Goal: Task Accomplishment & Management: Use online tool/utility

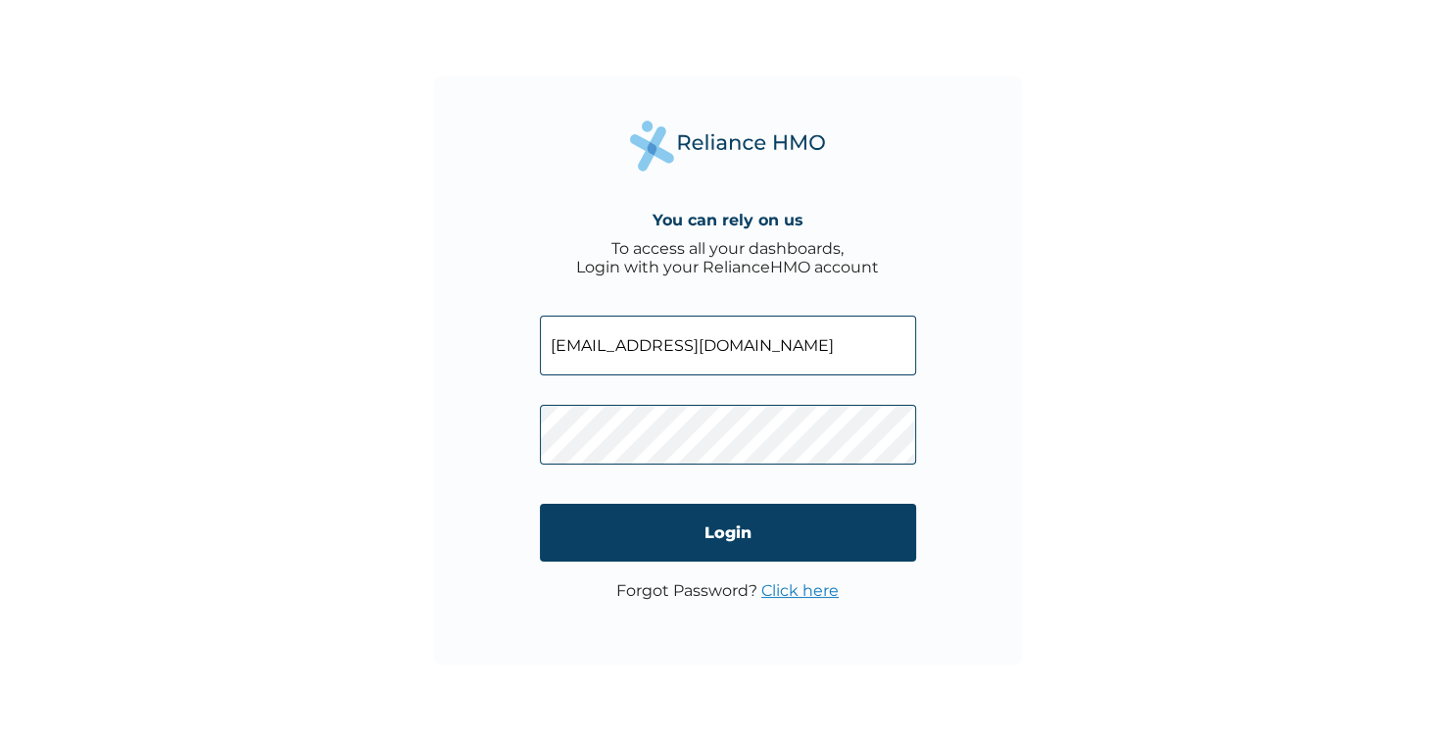
type input "[EMAIL_ADDRESS][DOMAIN_NAME]"
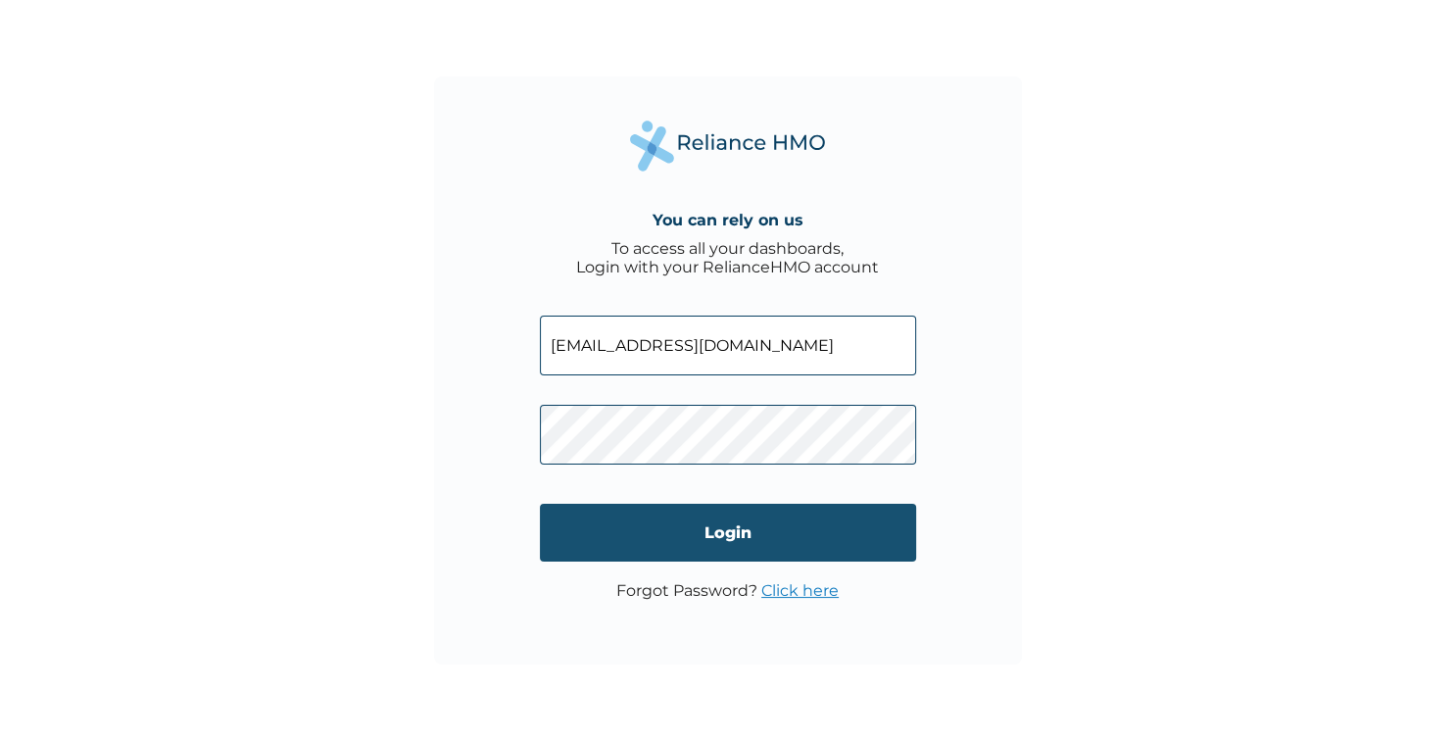
click at [735, 525] on input "Login" at bounding box center [728, 533] width 376 height 58
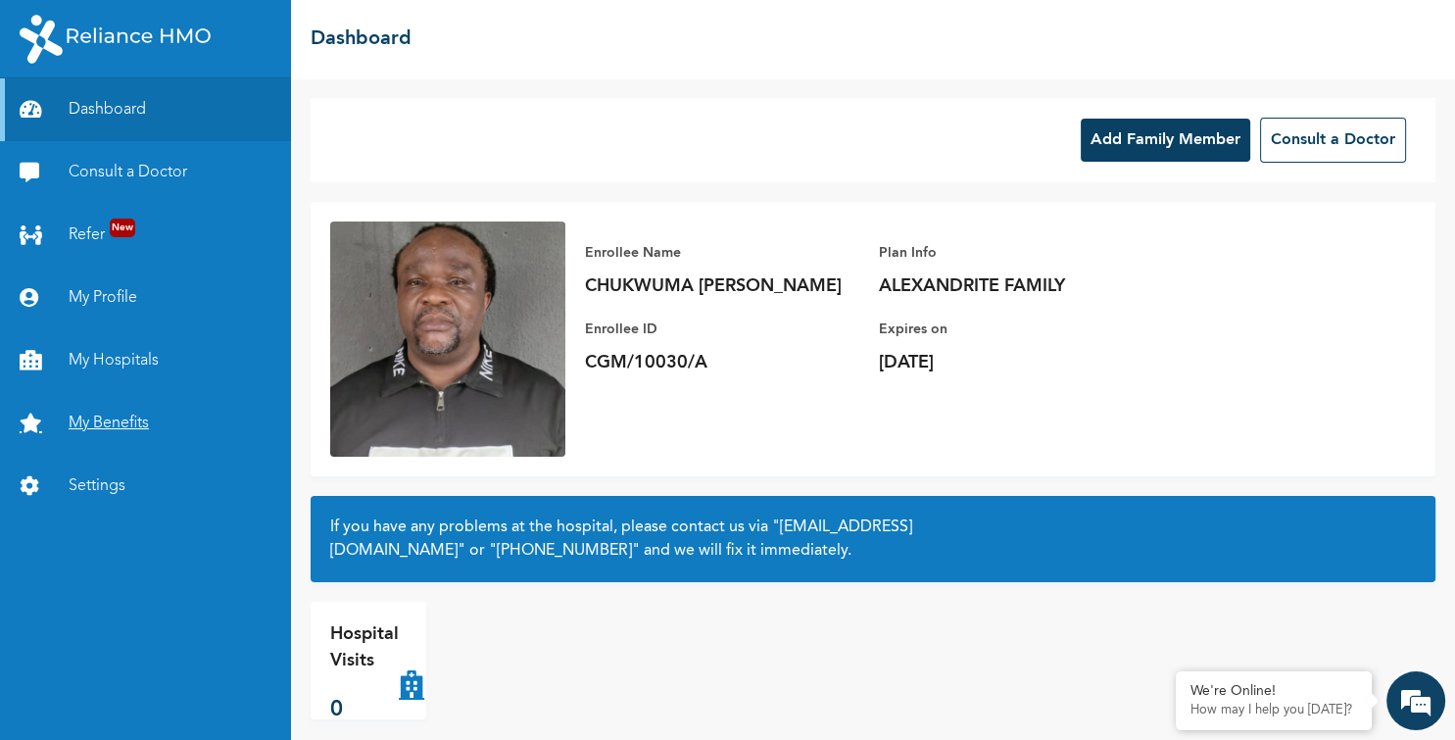
click at [118, 418] on link "My Benefits" at bounding box center [145, 423] width 291 height 63
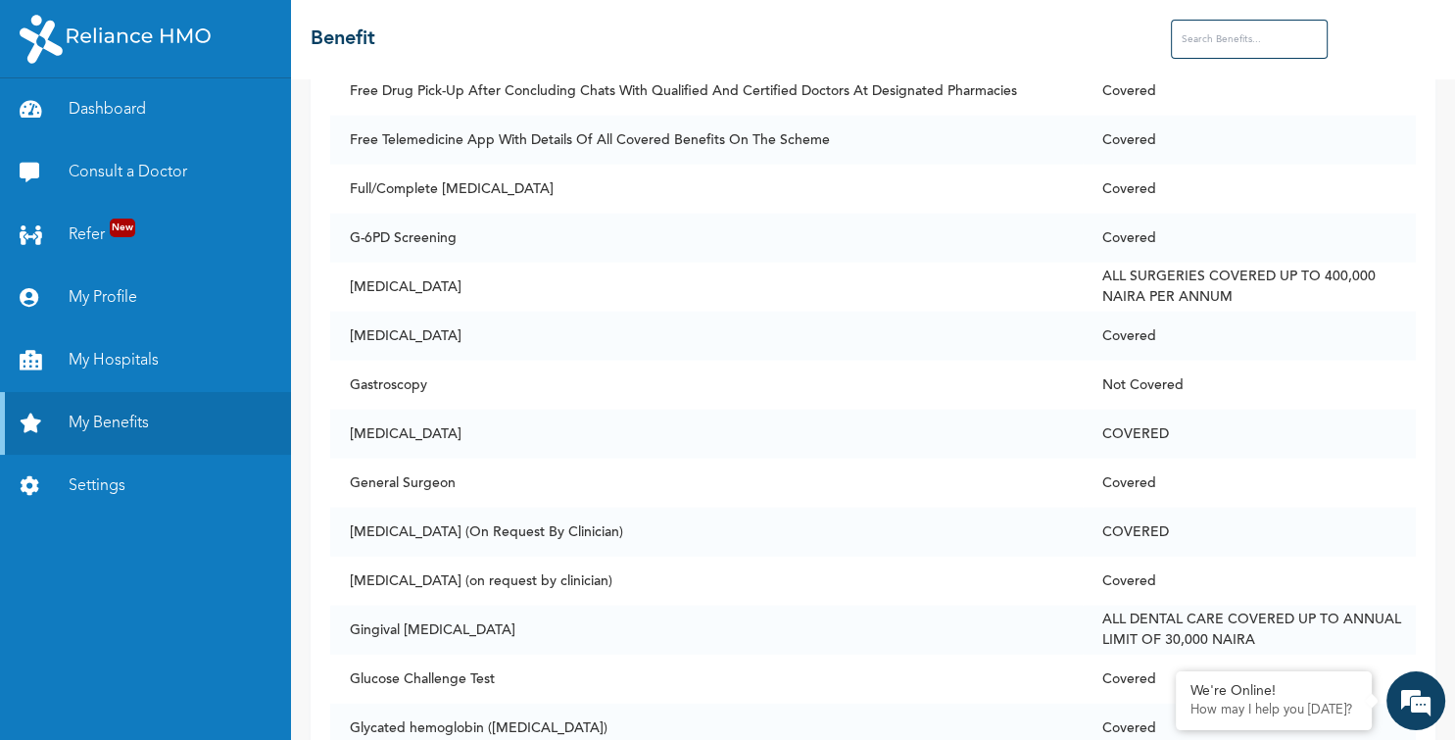
scroll to position [4920, 0]
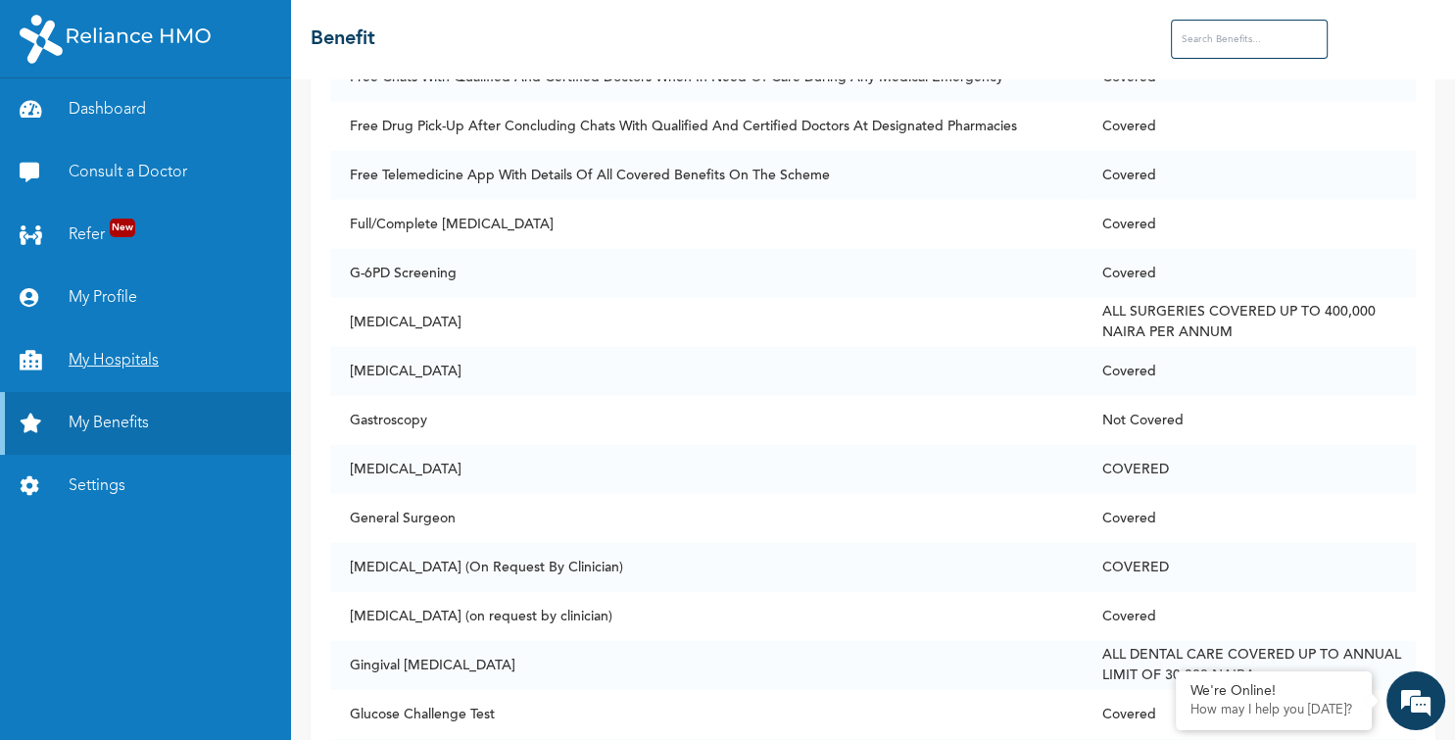
click at [135, 358] on link "My Hospitals" at bounding box center [145, 360] width 291 height 63
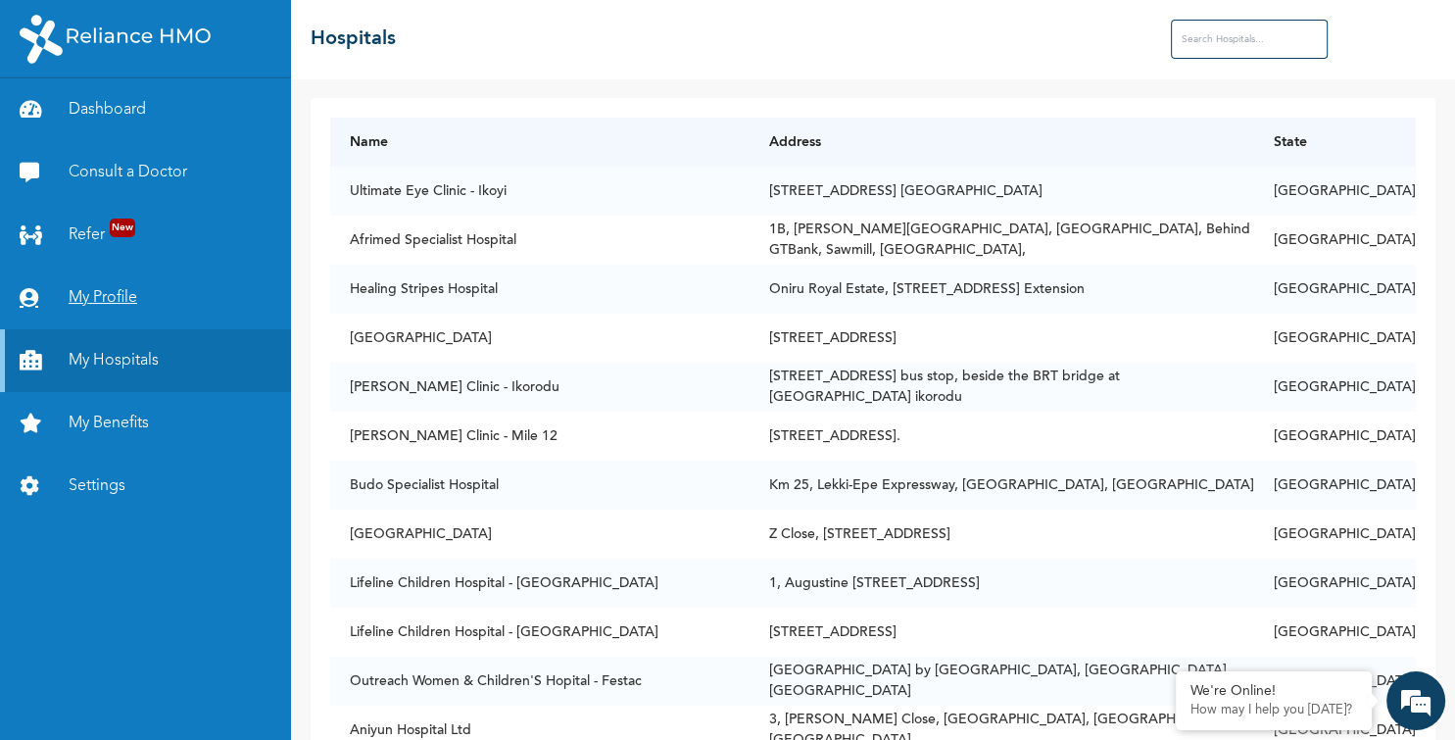
click at [100, 289] on link "My Profile" at bounding box center [145, 298] width 291 height 63
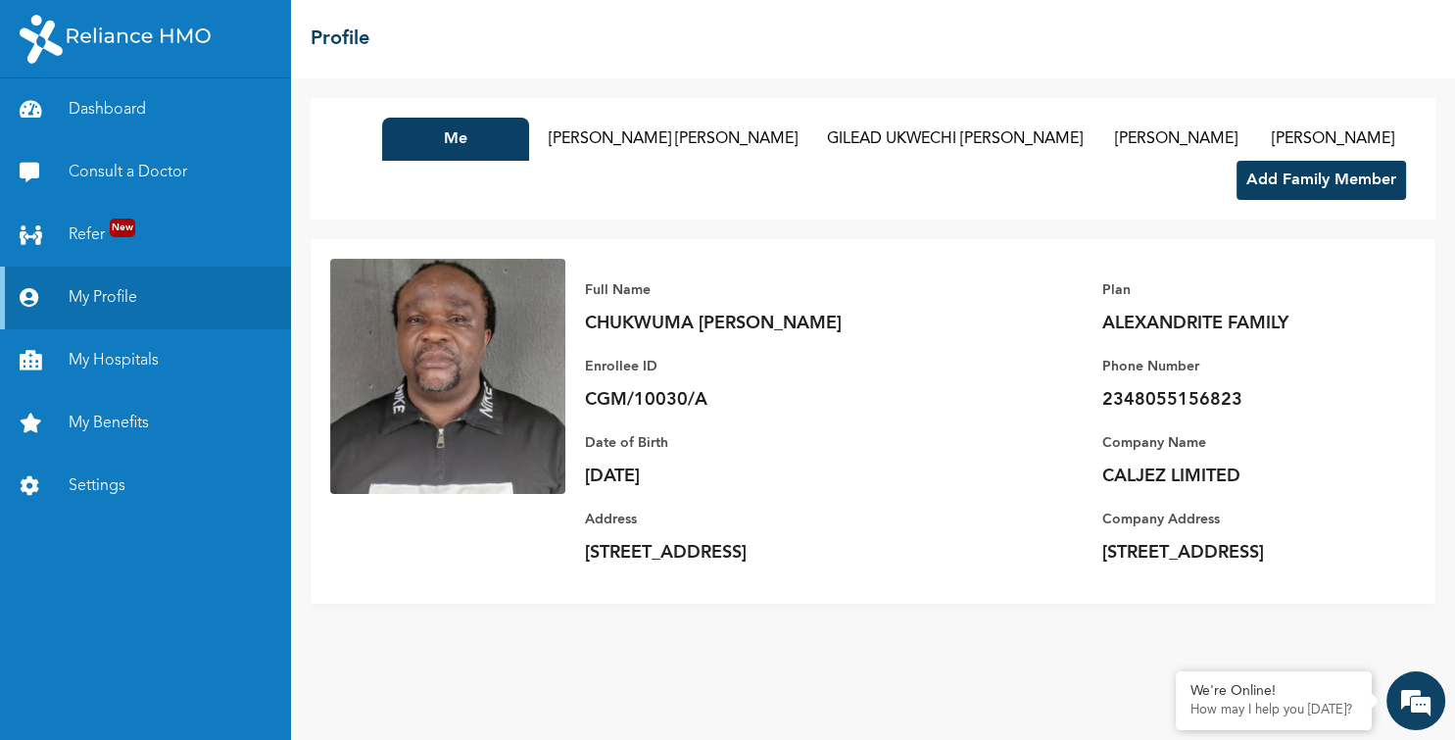
click at [1449, 667] on div "Me NGOZI RUTH OKORO GILEAD UKWECHI OKORO CALEB CHIJIOKE OKORO Jezreel Ebubechi …" at bounding box center [873, 409] width 1164 height 662
click at [1449, 251] on div "Me NGOZI RUTH OKORO GILEAD UKWECHI OKORO CALEB CHIJIOKE OKORO Jezreel Ebubechi …" at bounding box center [873, 409] width 1164 height 662
click at [92, 233] on link "Refer New" at bounding box center [145, 235] width 291 height 63
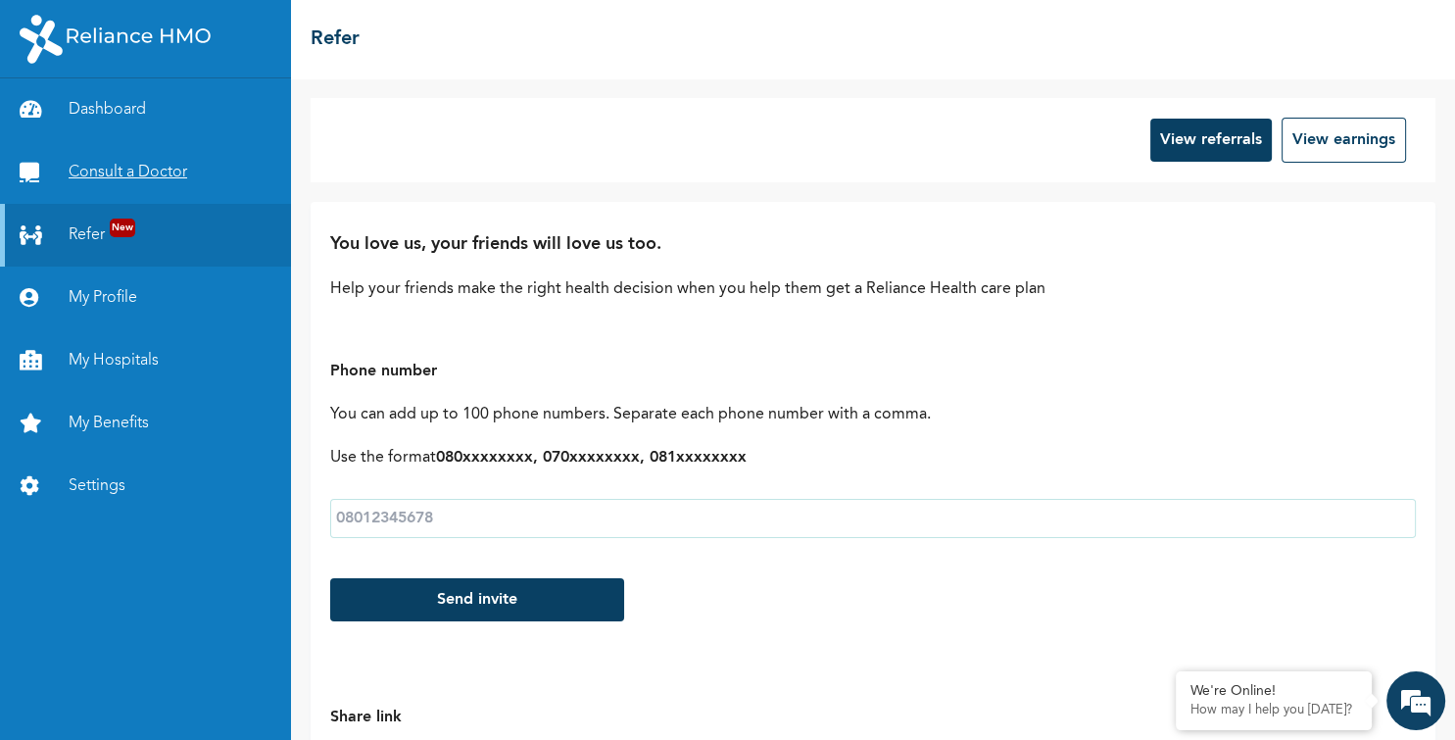
click at [108, 159] on link "Consult a Doctor" at bounding box center [145, 172] width 291 height 63
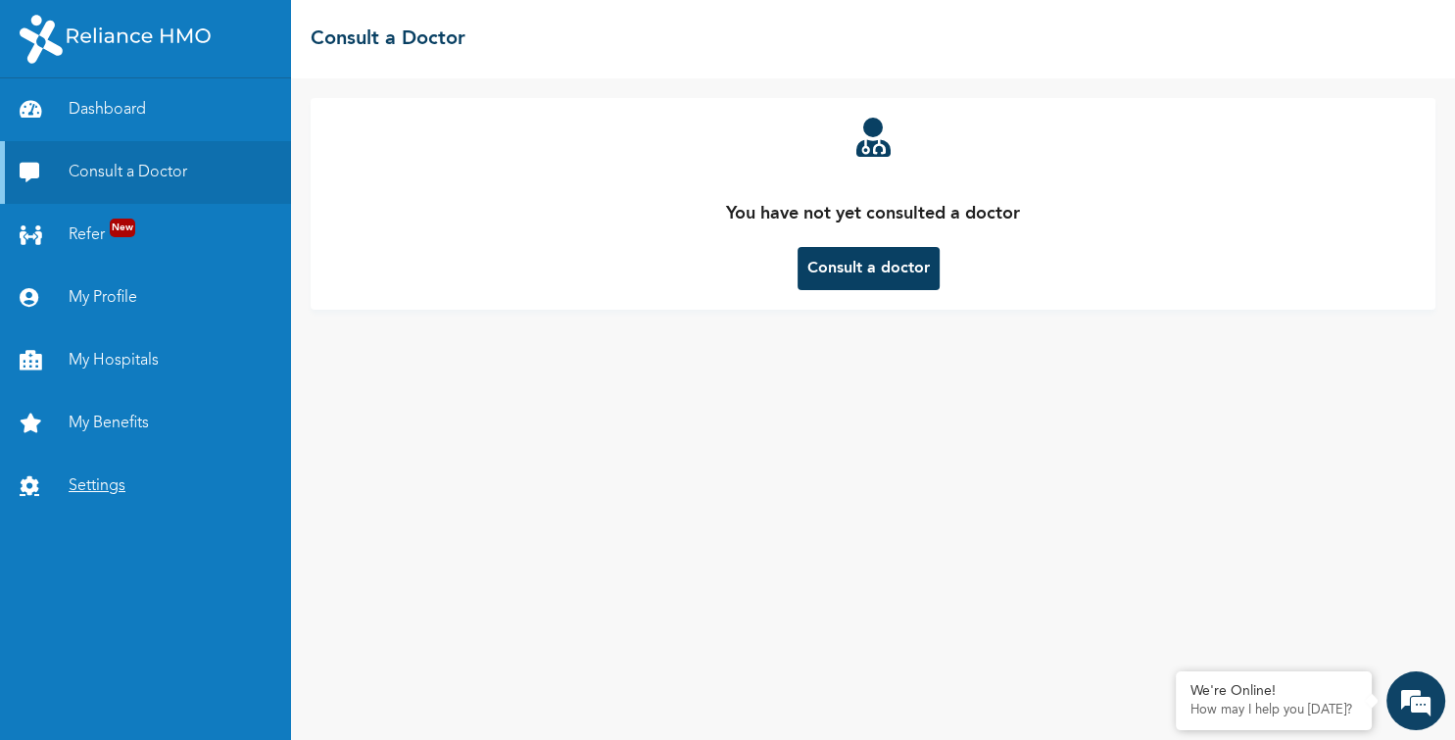
click at [90, 484] on link "Settings" at bounding box center [145, 486] width 291 height 63
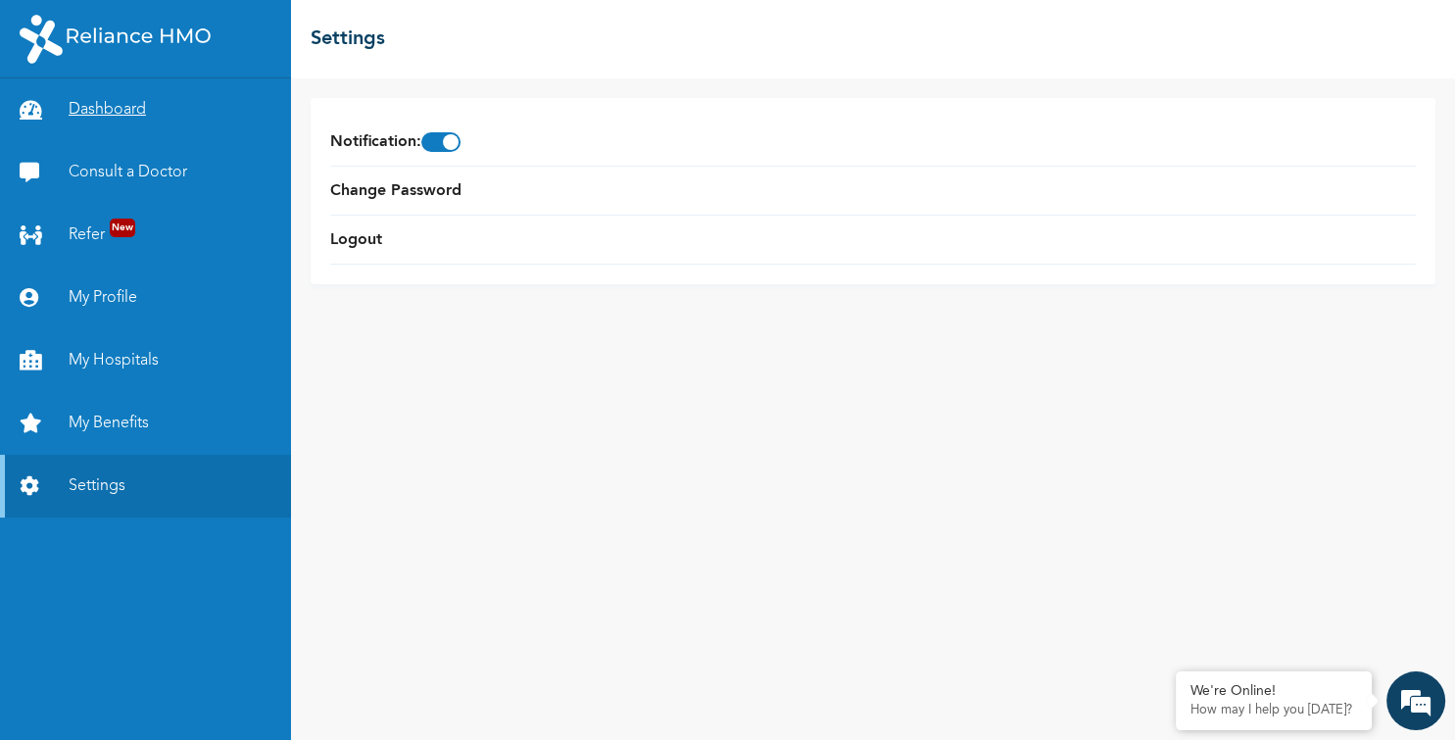
click at [112, 100] on link "Dashboard" at bounding box center [145, 109] width 291 height 63
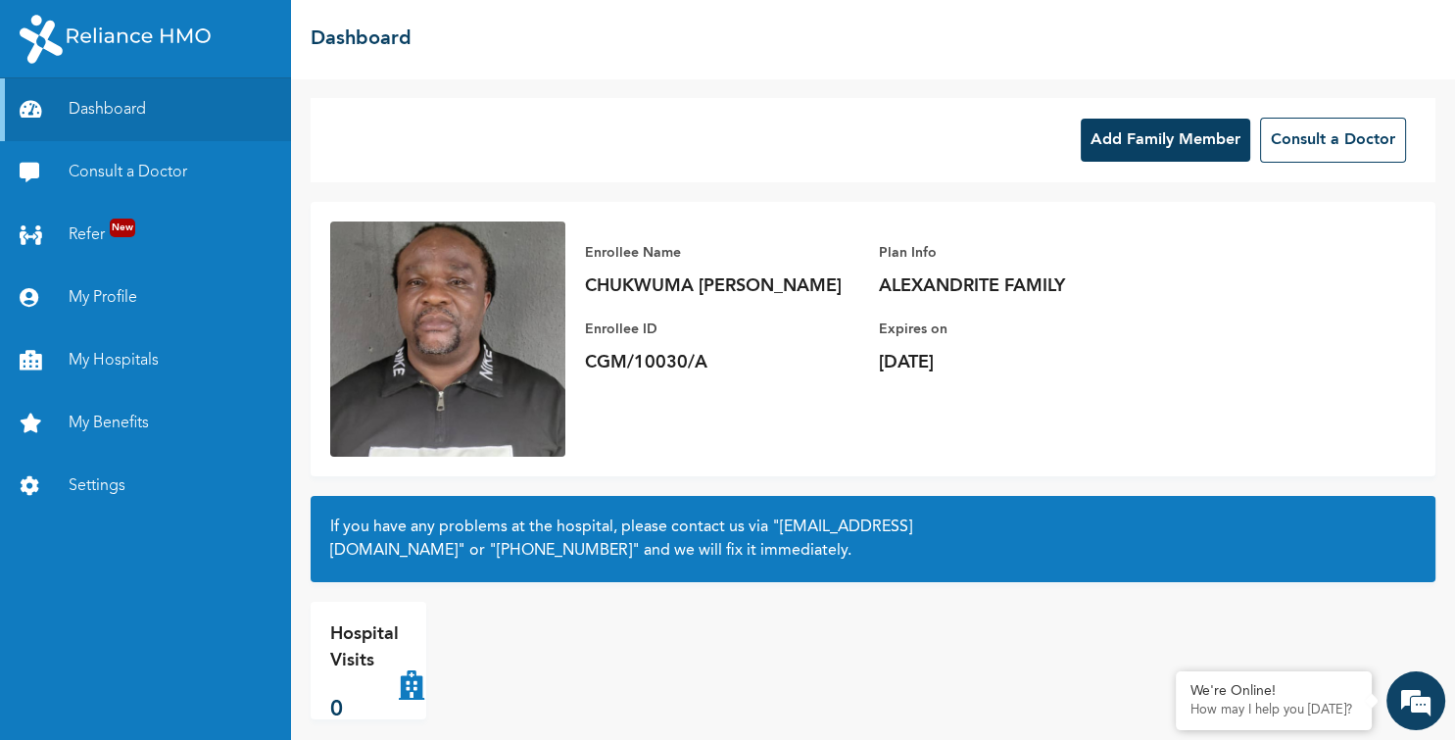
click at [1448, 663] on div "Add Family Member Consult a Doctor Enrollee Name CHUKWUMA DOMINIC OKORO Enrolle…" at bounding box center [873, 409] width 1164 height 662
click at [1443, 376] on div "Add Family Member Consult a Doctor Enrollee Name CHUKWUMA DOMINIC OKORO Enrolle…" at bounding box center [873, 409] width 1164 height 662
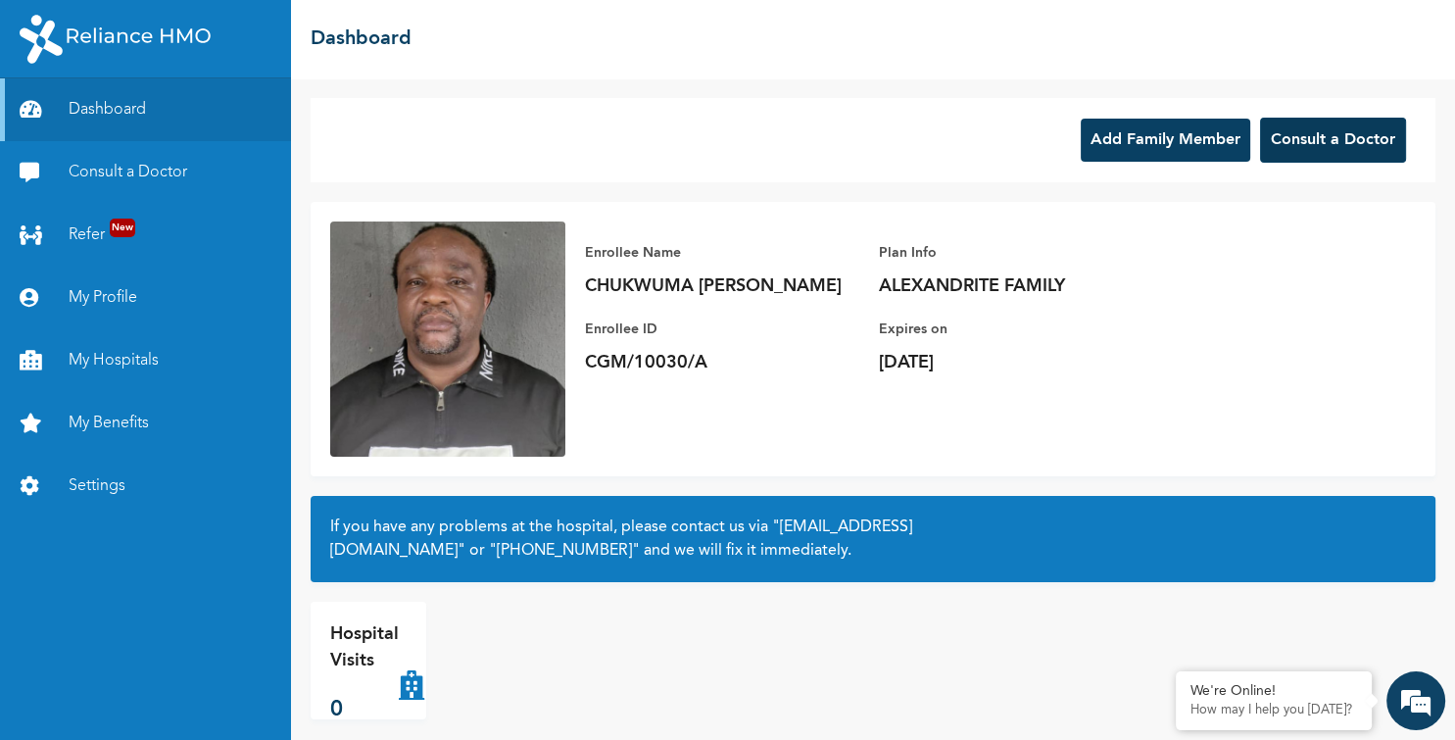
click at [1306, 143] on button "Consult a Doctor" at bounding box center [1333, 140] width 146 height 45
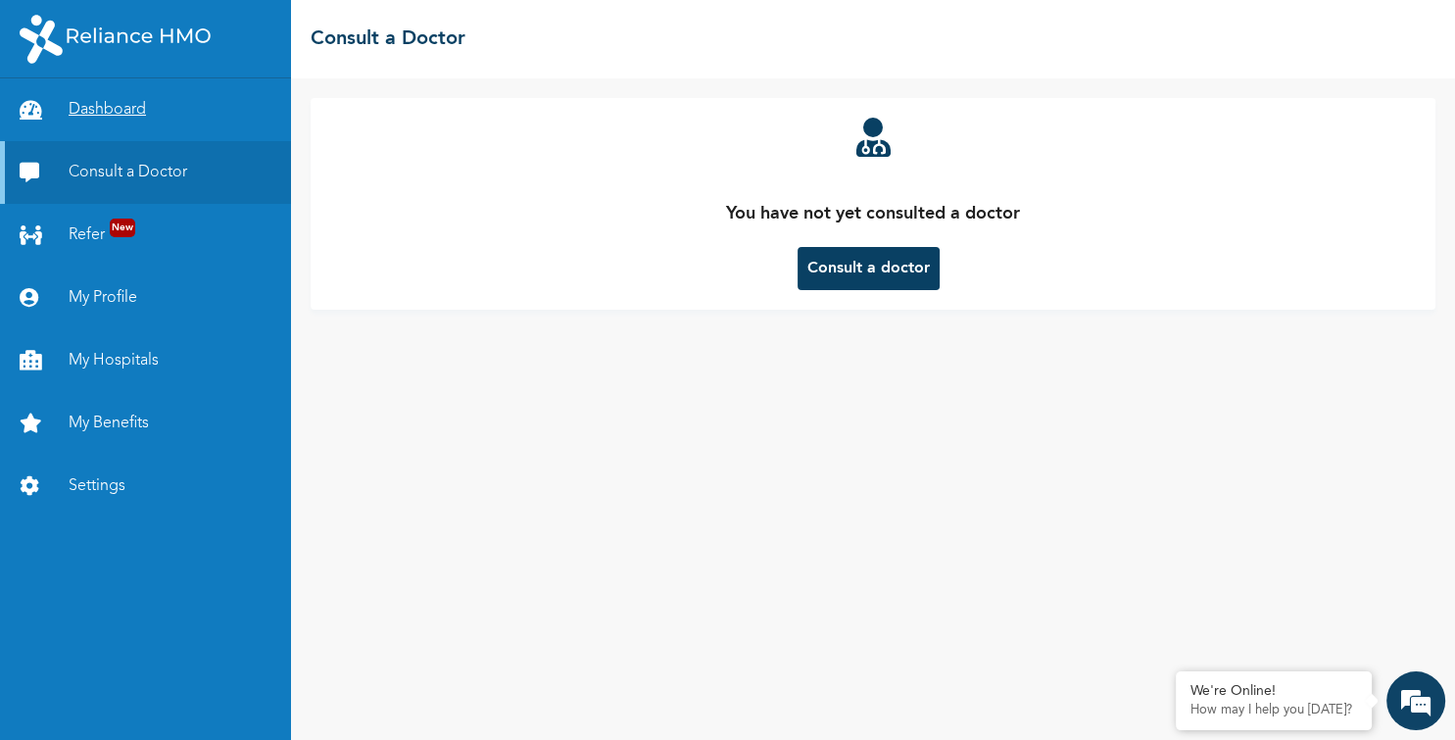
click at [92, 104] on link "Dashboard" at bounding box center [145, 109] width 291 height 63
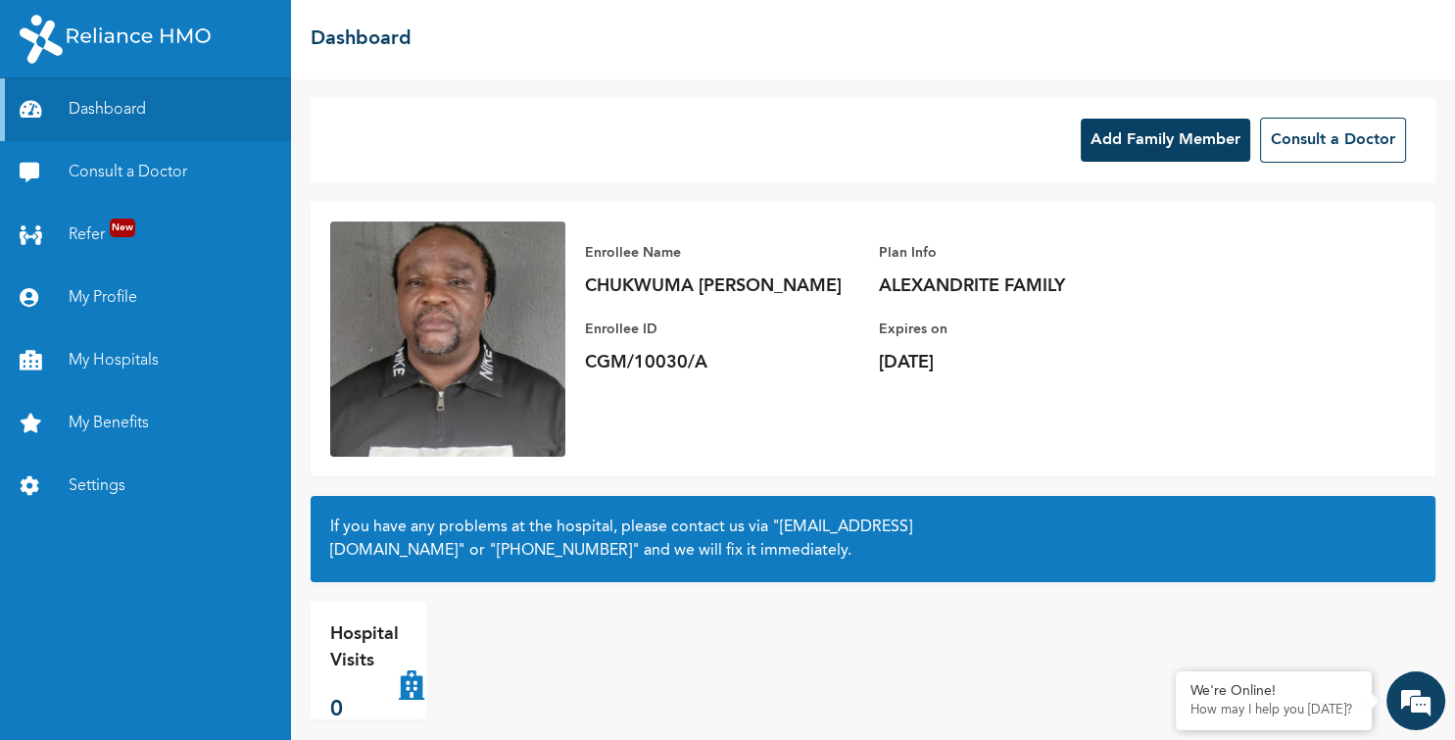
click at [413, 655] on icon at bounding box center [411, 660] width 25 height 78
click at [1174, 672] on em at bounding box center [1176, 673] width 20 height 20
click at [120, 108] on link "Dashboard" at bounding box center [145, 109] width 291 height 63
click at [94, 107] on link "Dashboard" at bounding box center [145, 109] width 291 height 63
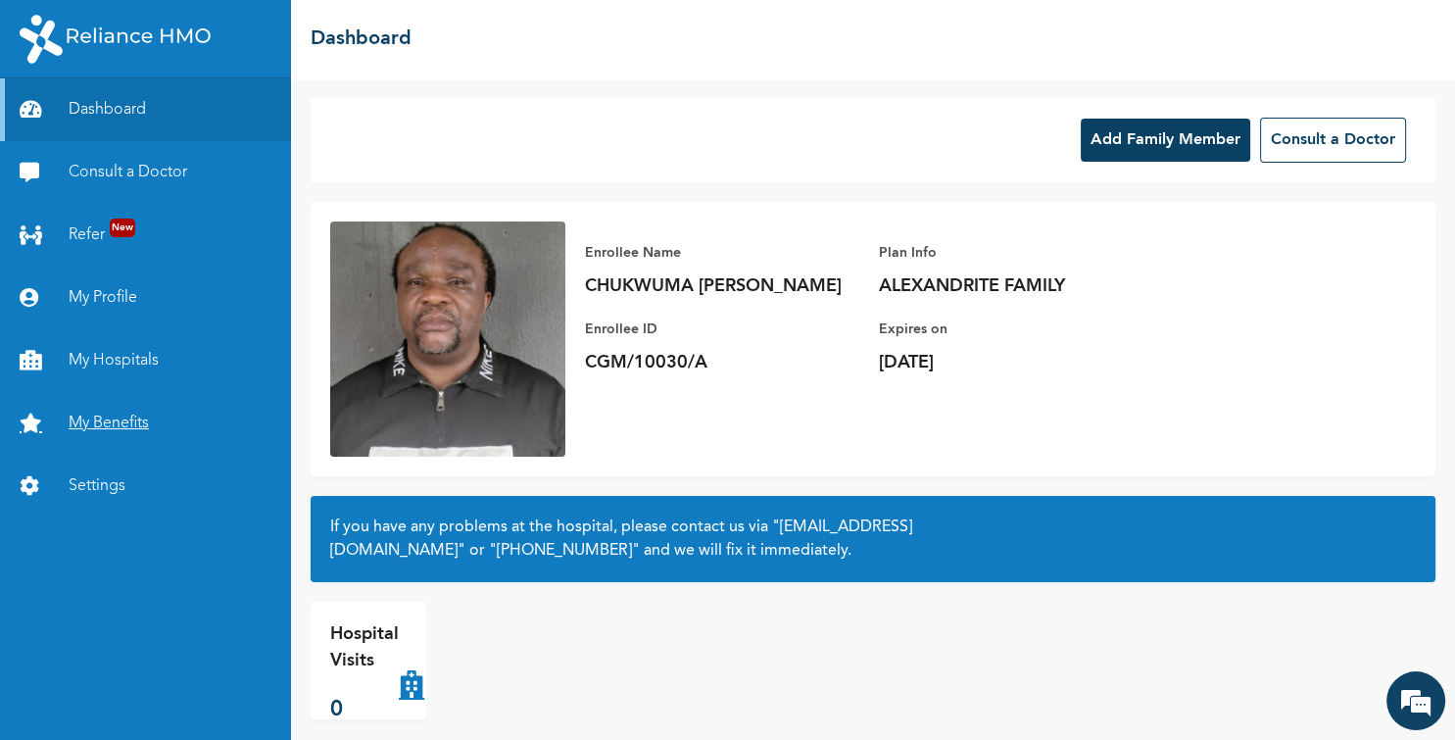
click at [103, 416] on link "My Benefits" at bounding box center [145, 423] width 291 height 63
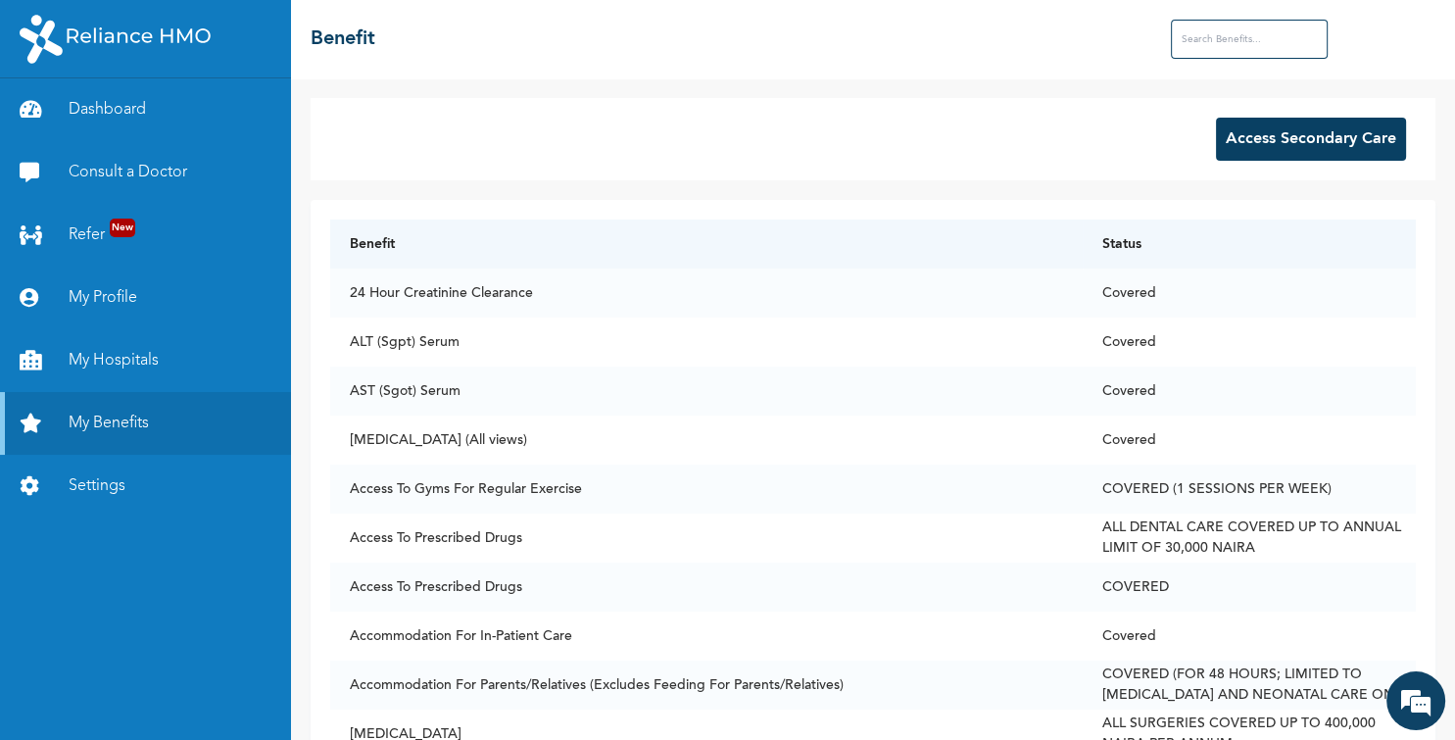
click at [1302, 129] on button "Access Secondary Care" at bounding box center [1311, 139] width 190 height 43
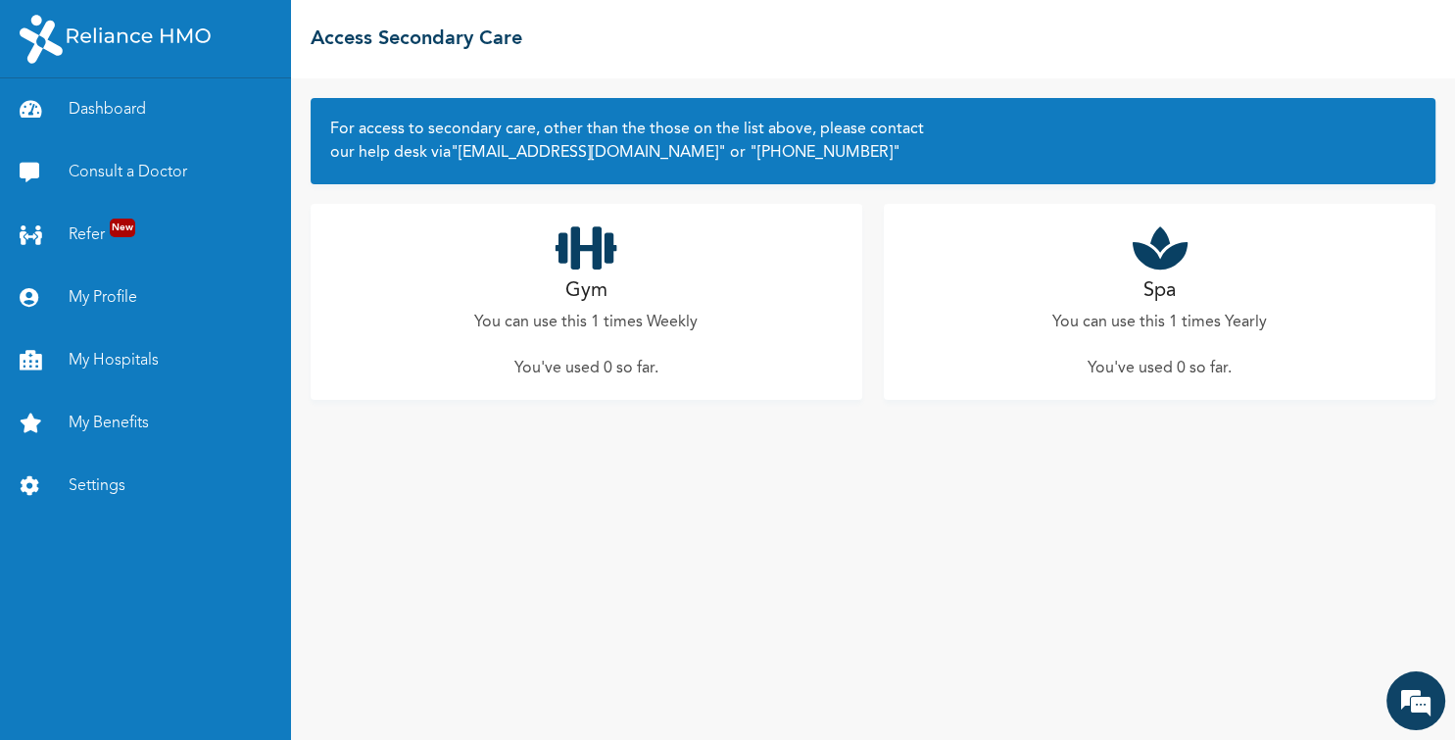
click at [582, 296] on h2 "Gym" at bounding box center [586, 290] width 42 height 29
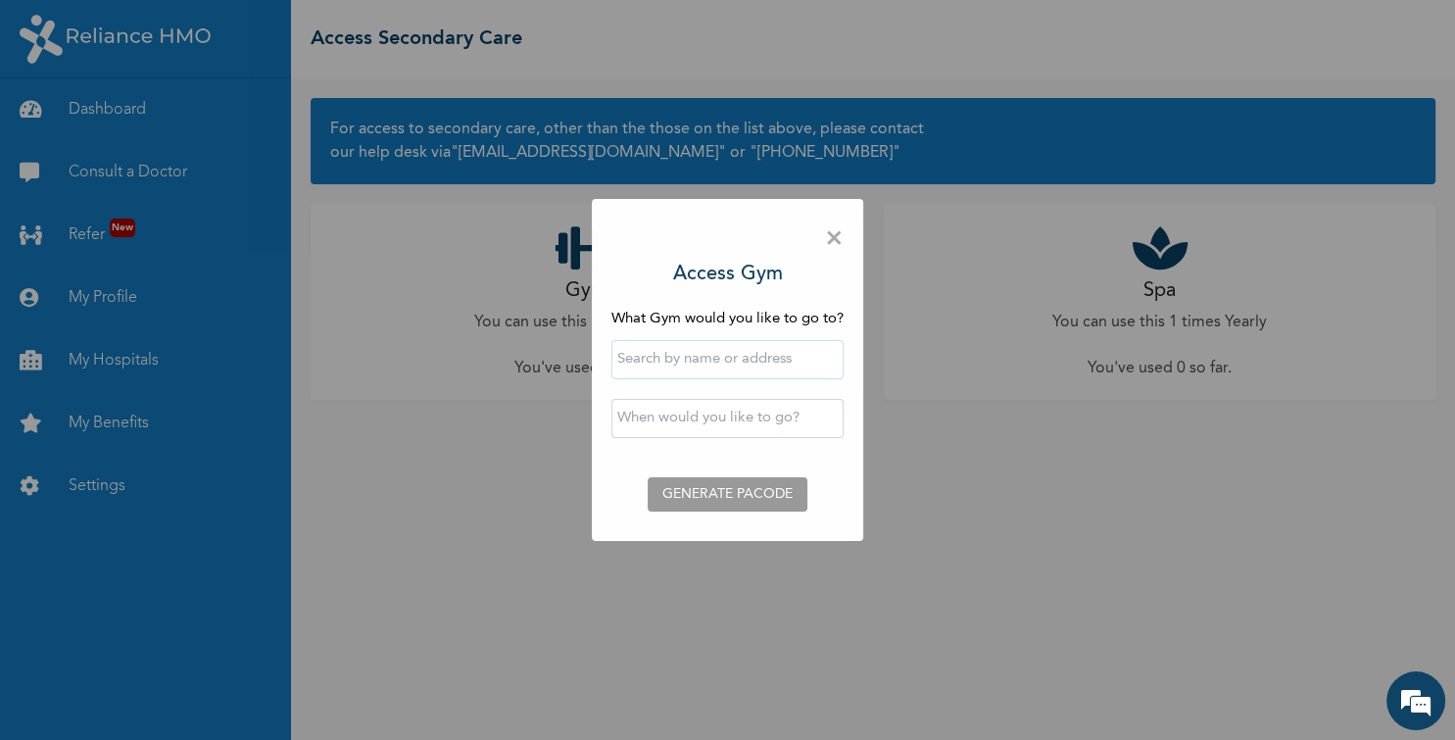
click at [670, 364] on input "text" at bounding box center [728, 359] width 232 height 39
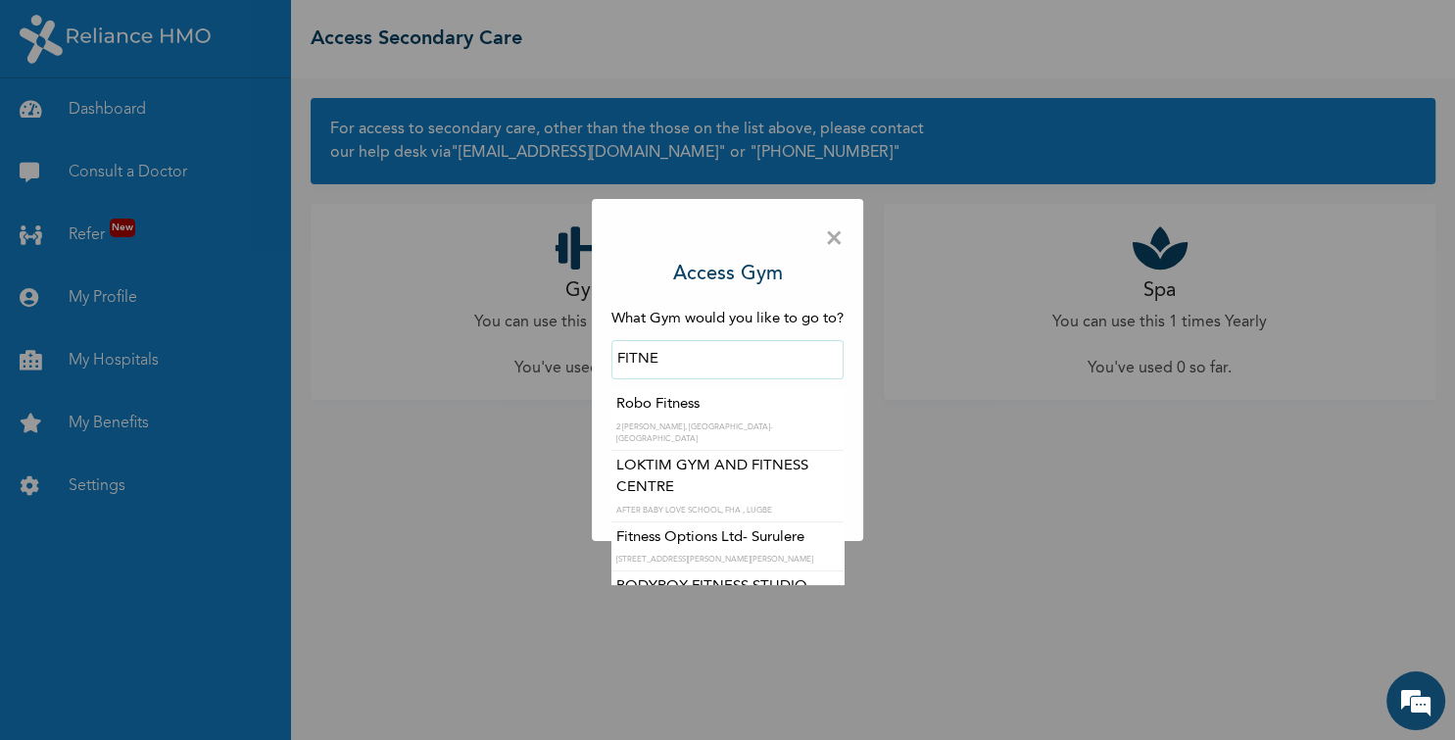
type input "Fitness Options Ltd- Surulere"
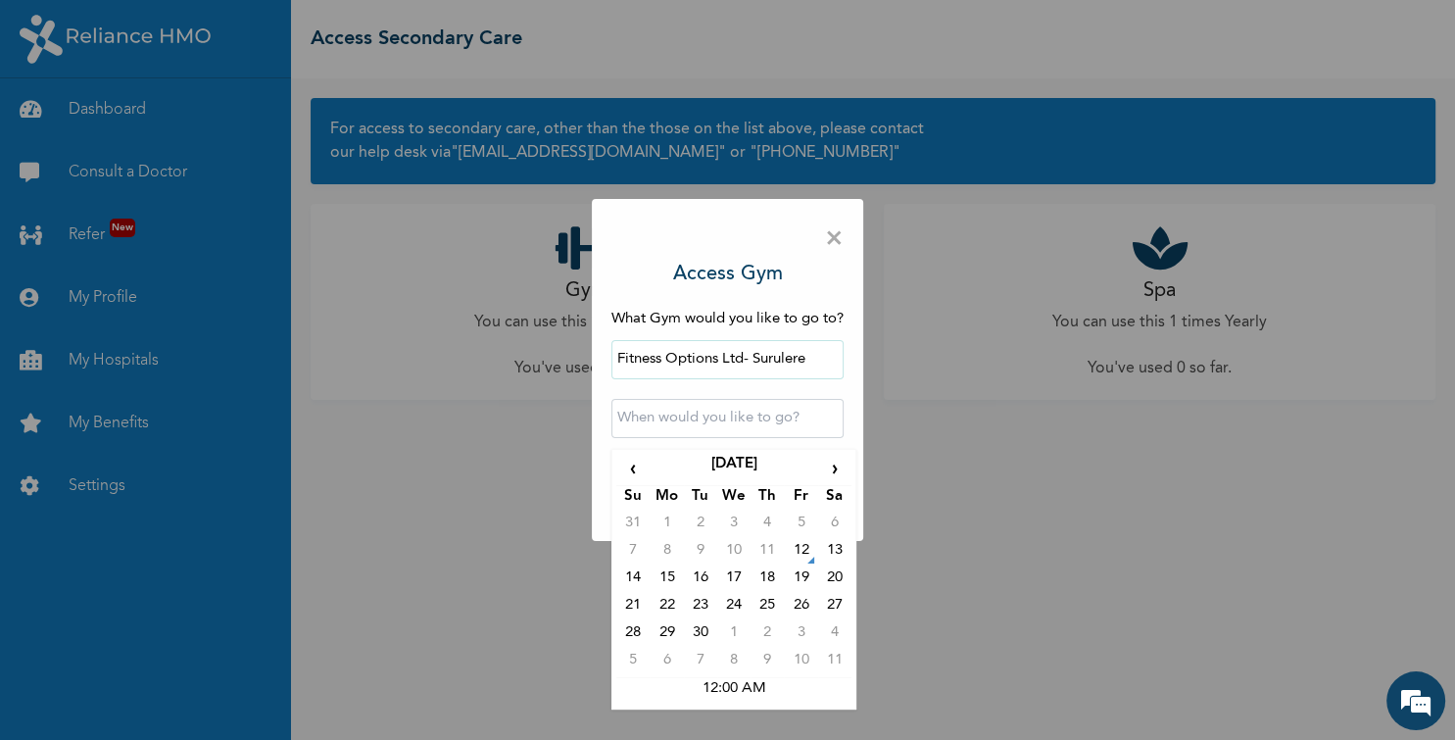
click at [696, 421] on input "text" at bounding box center [728, 418] width 232 height 39
click at [838, 547] on td "13" at bounding box center [834, 553] width 33 height 27
type input "2025-09-13 12:00 AM"
click at [702, 421] on input "2025-09-13 12:00 AM" at bounding box center [728, 418] width 232 height 39
click at [698, 417] on input "2025-09-13 12:00 AM" at bounding box center [728, 418] width 232 height 39
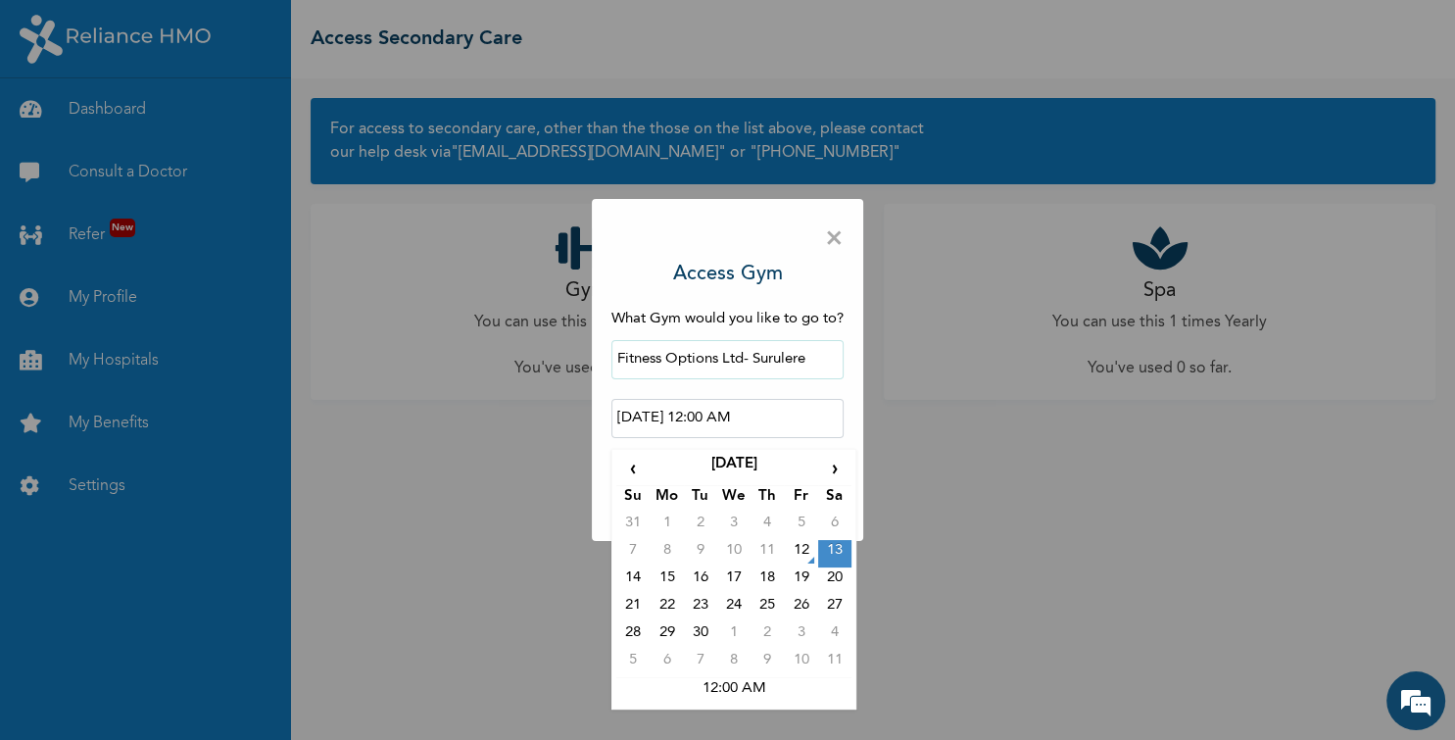
click at [837, 551] on td "13" at bounding box center [834, 553] width 33 height 27
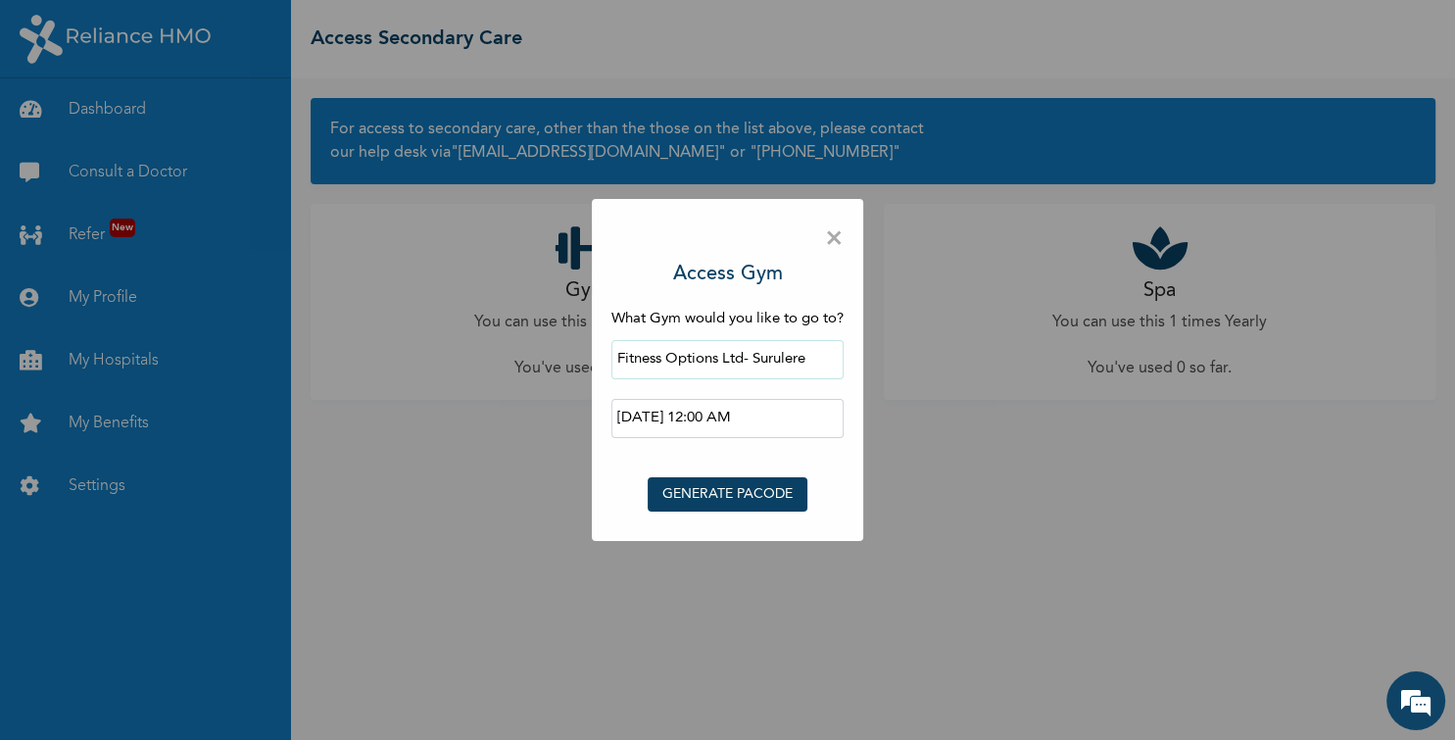
click at [728, 494] on button "GENERATE PACODE" at bounding box center [728, 494] width 160 height 34
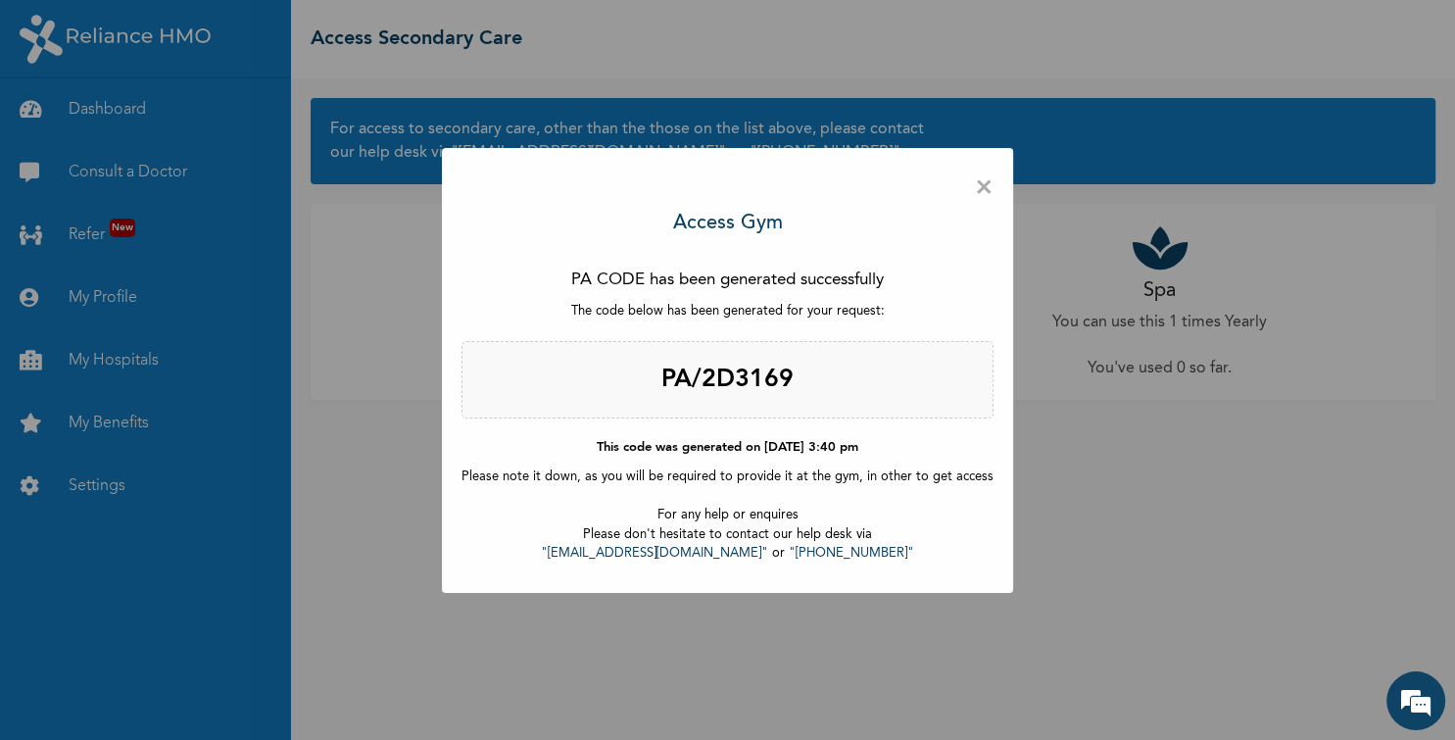
click at [975, 194] on span "×" at bounding box center [984, 188] width 19 height 41
click at [715, 363] on h2 "PA/2D3169" at bounding box center [728, 380] width 532 height 78
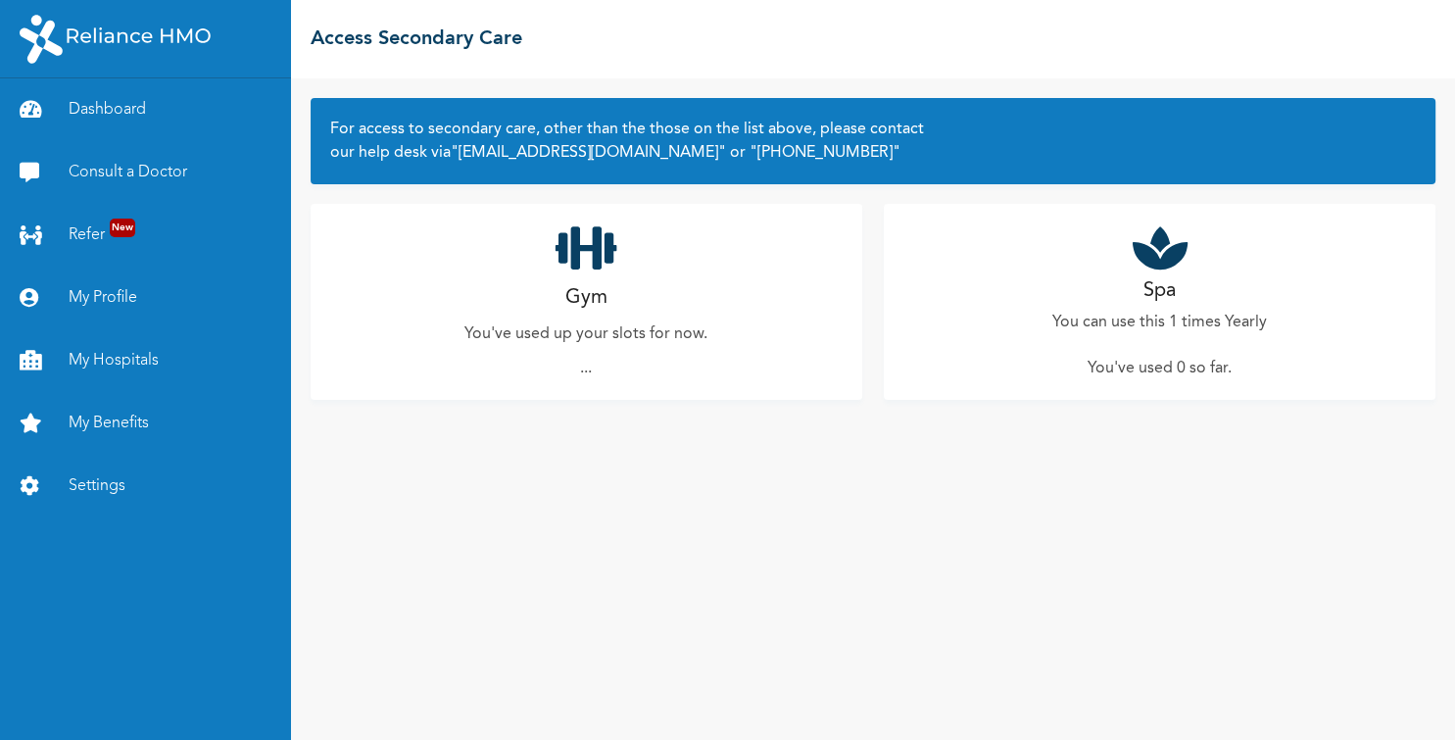
click at [1049, 614] on div "For access to secondary care, other than the those on the list above, please co…" at bounding box center [873, 409] width 1164 height 662
click at [92, 477] on link "Settings" at bounding box center [145, 486] width 291 height 63
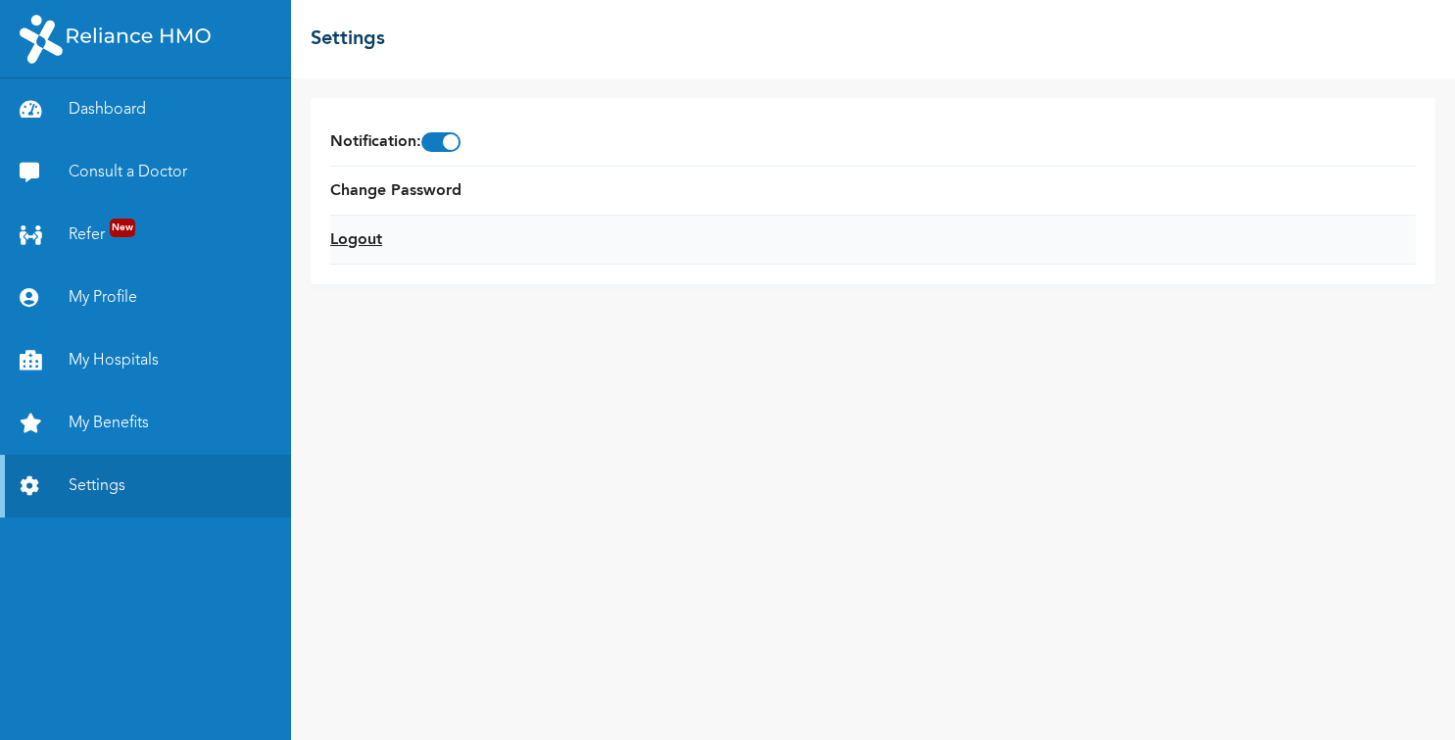
click at [359, 236] on link "Logout" at bounding box center [356, 240] width 52 height 24
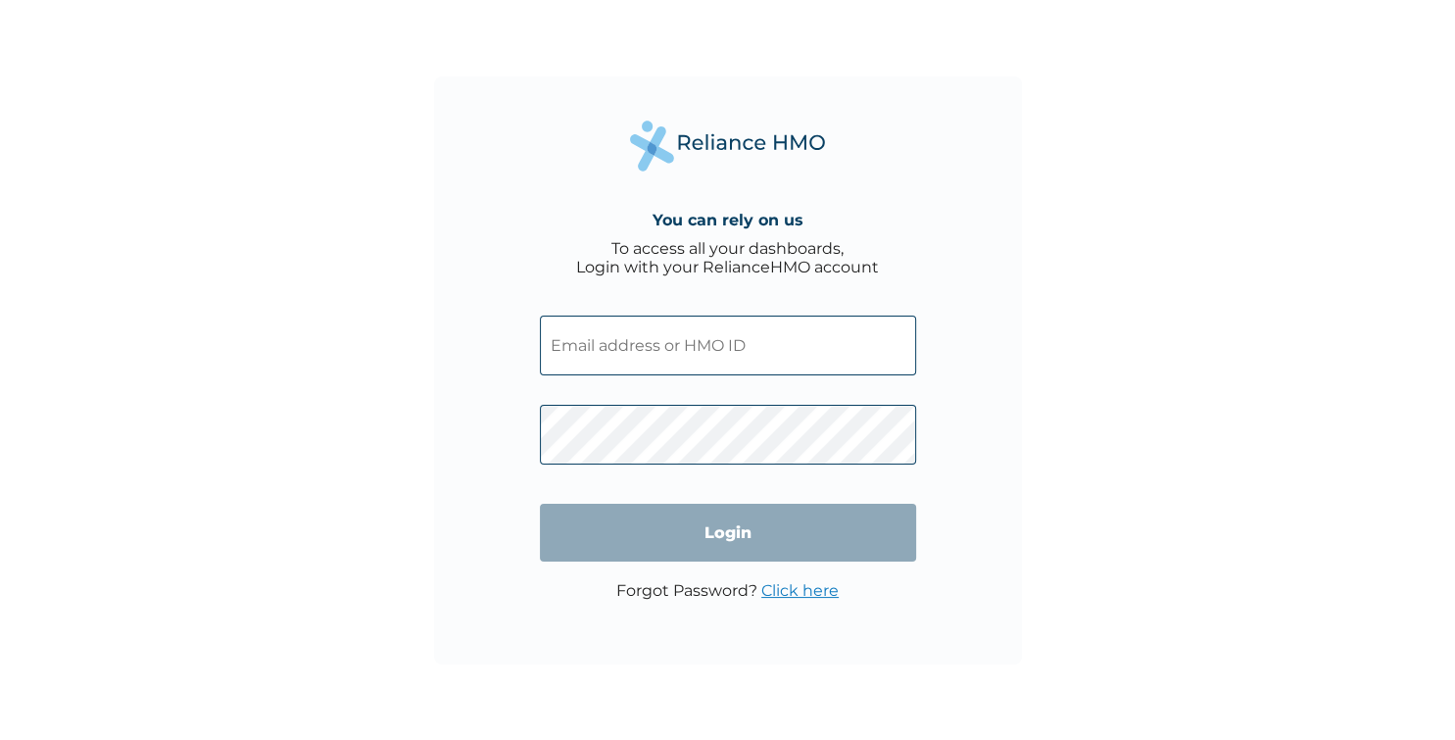
click at [625, 355] on input "text" at bounding box center [728, 346] width 376 height 60
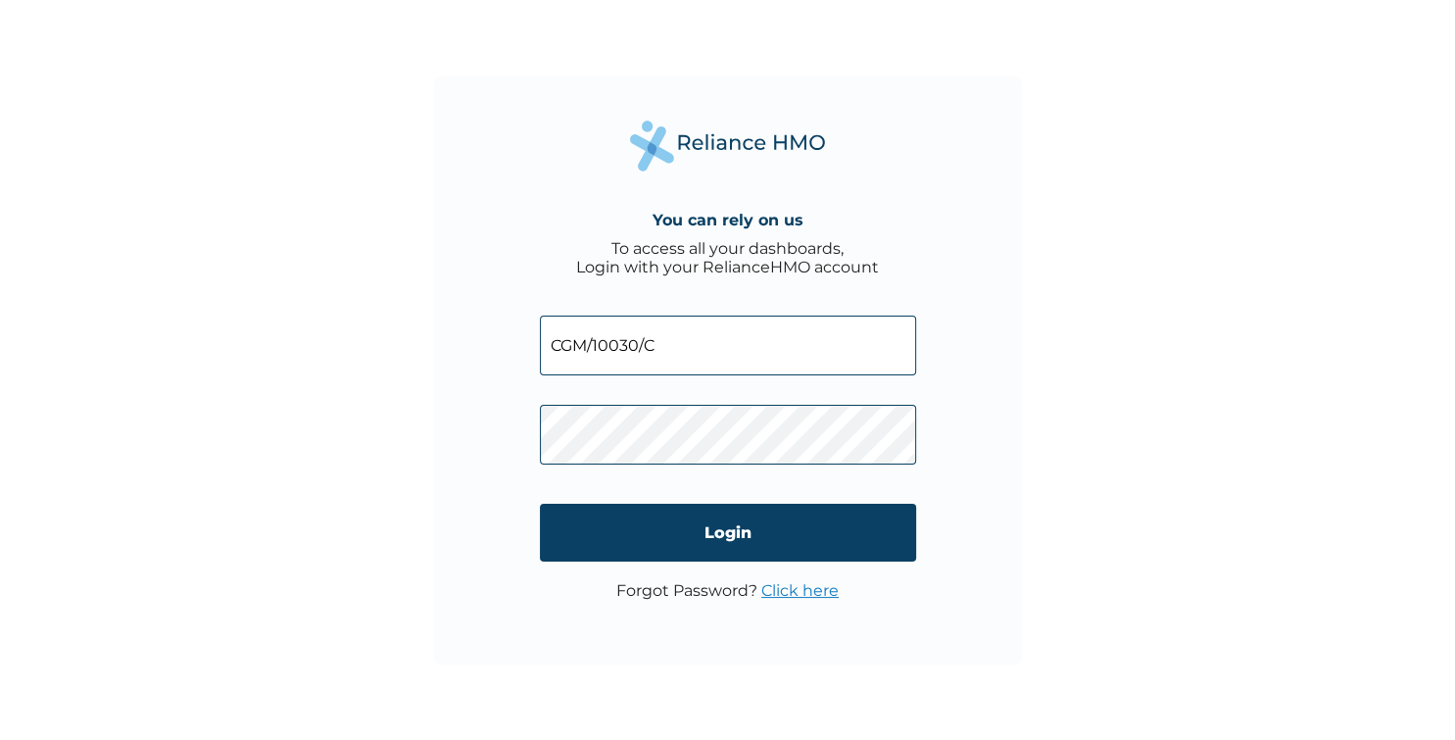
type input "CGM/10030/C"
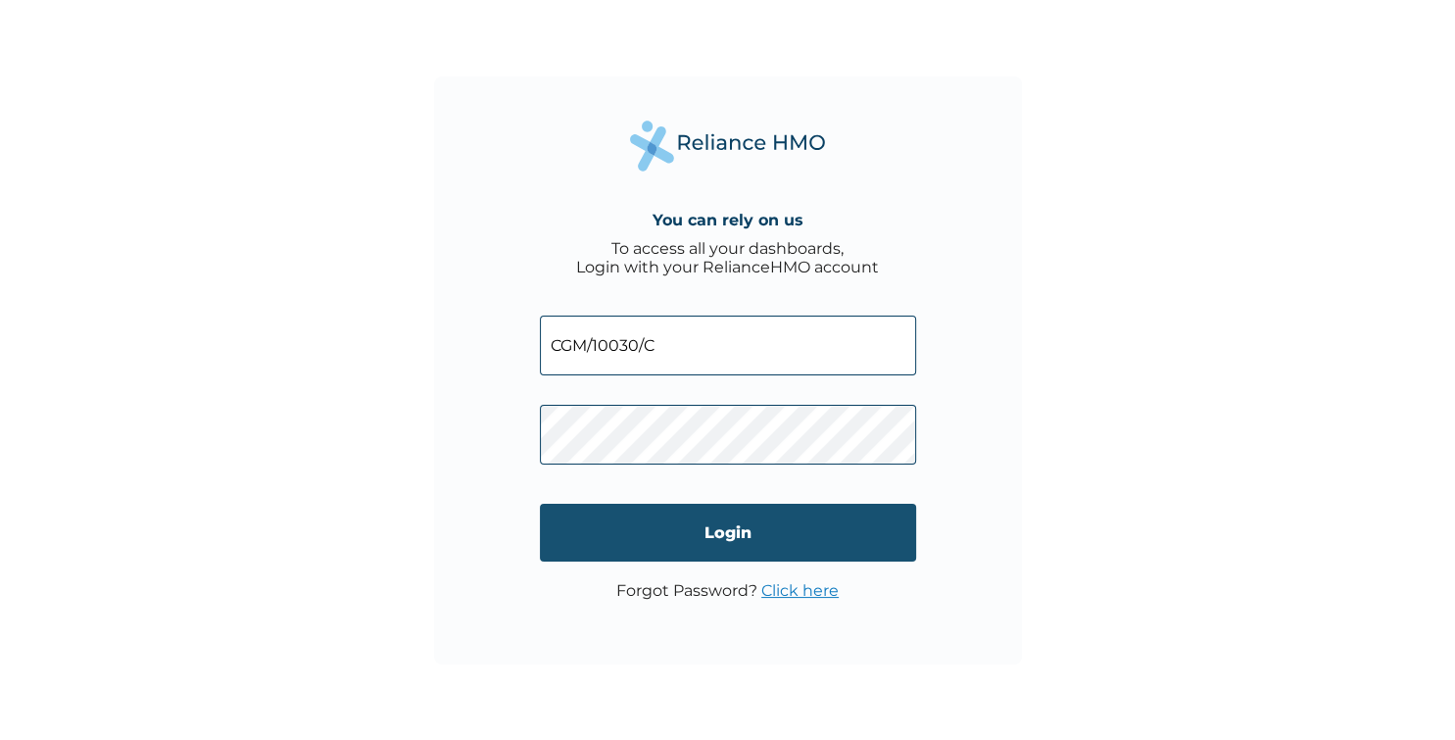
click at [727, 530] on input "Login" at bounding box center [728, 533] width 376 height 58
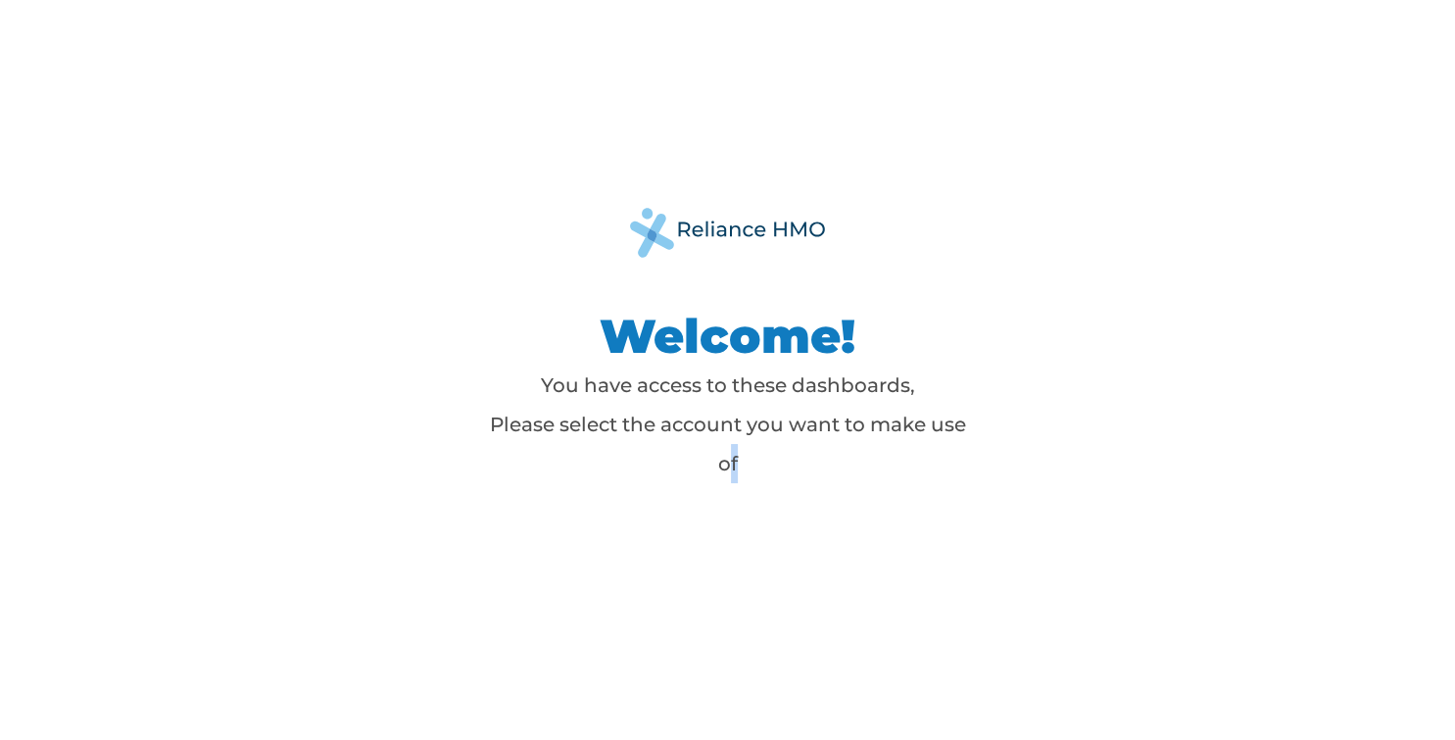
click at [787, 483] on div "Welcome! You have access to these dashboards, Please select the account you wan…" at bounding box center [728, 370] width 882 height 324
click at [796, 417] on p "You have access to these dashboards, Please select the account you want to make…" at bounding box center [728, 425] width 490 height 118
click at [736, 229] on img at bounding box center [728, 233] width 196 height 50
click at [699, 380] on p "You have access to these dashboards, Please select the account you want to make…" at bounding box center [728, 425] width 490 height 118
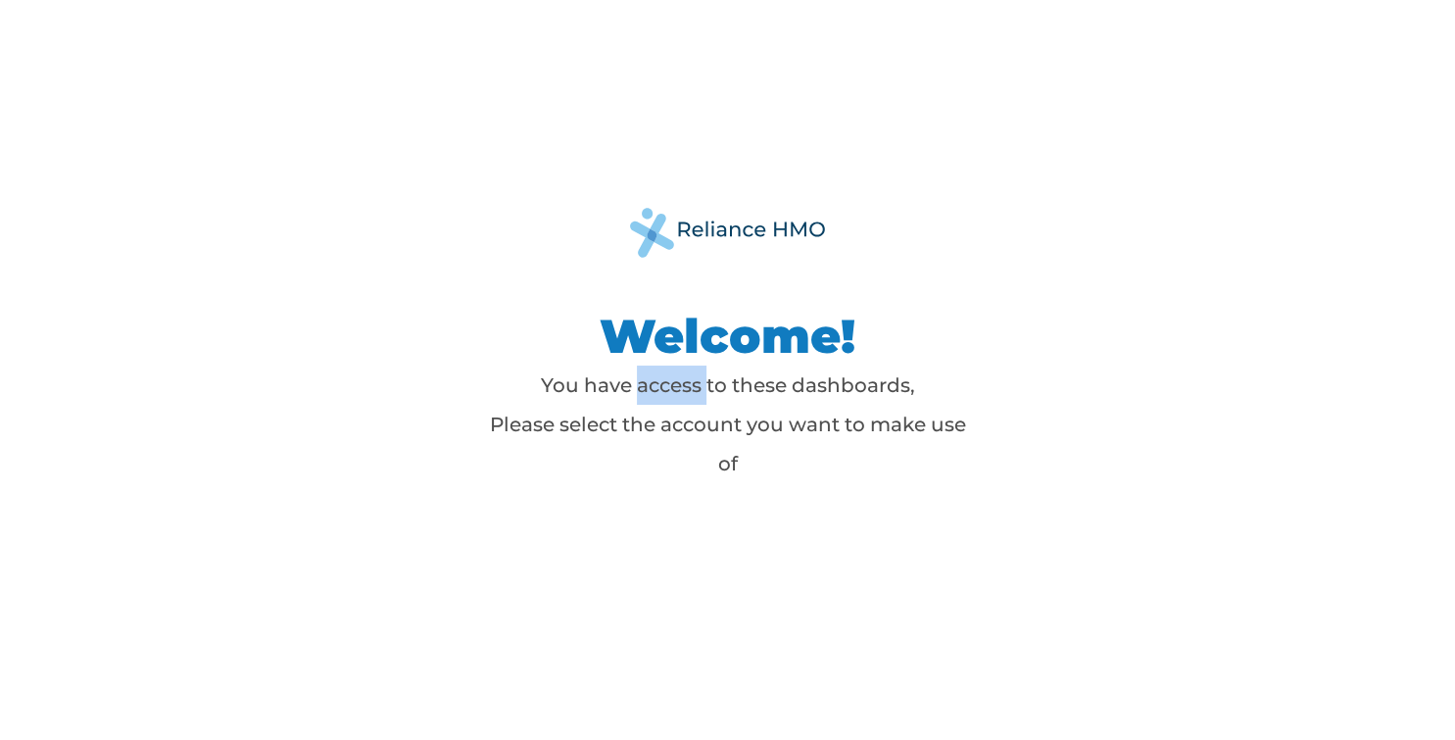
click at [699, 380] on p "You have access to these dashboards, Please select the account you want to make…" at bounding box center [728, 425] width 490 height 118
click at [733, 235] on img at bounding box center [728, 233] width 196 height 50
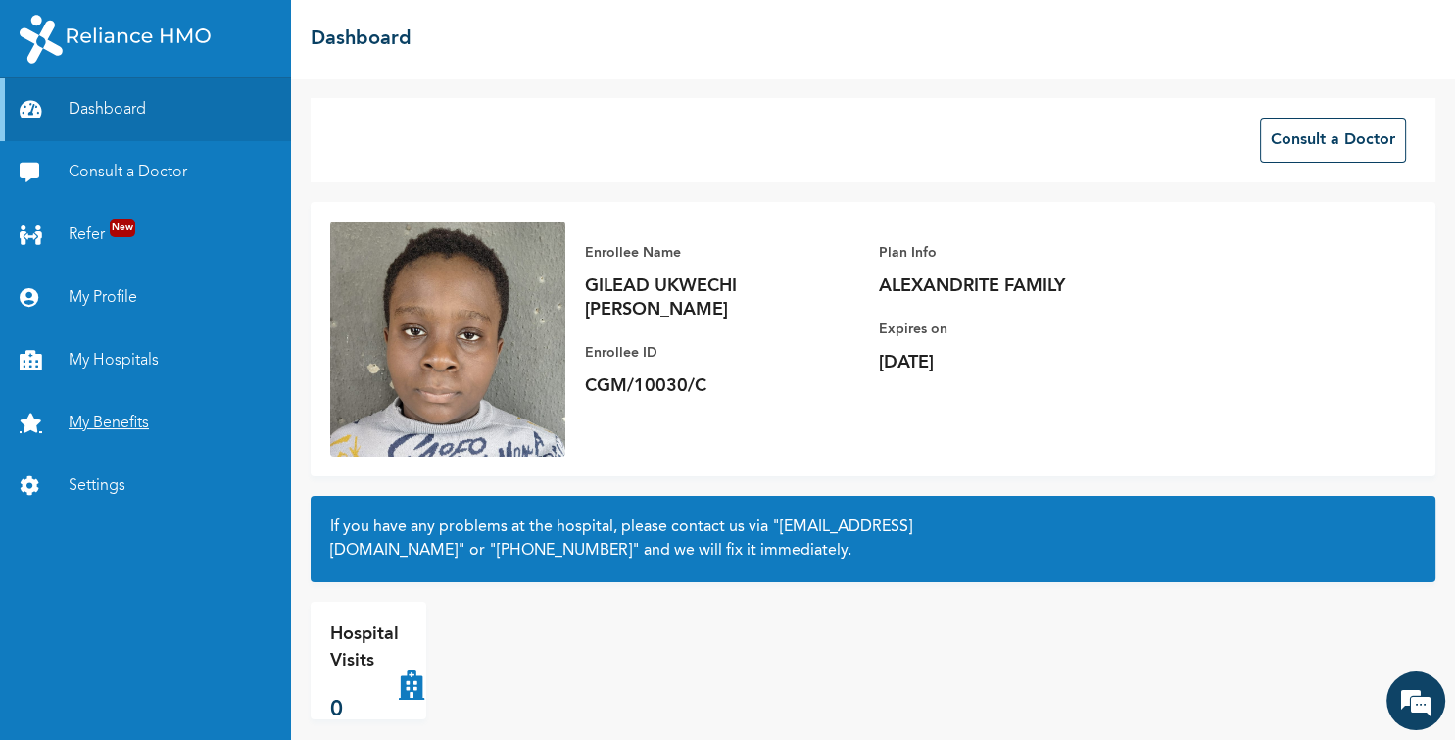
click at [107, 418] on link "My Benefits" at bounding box center [145, 423] width 291 height 63
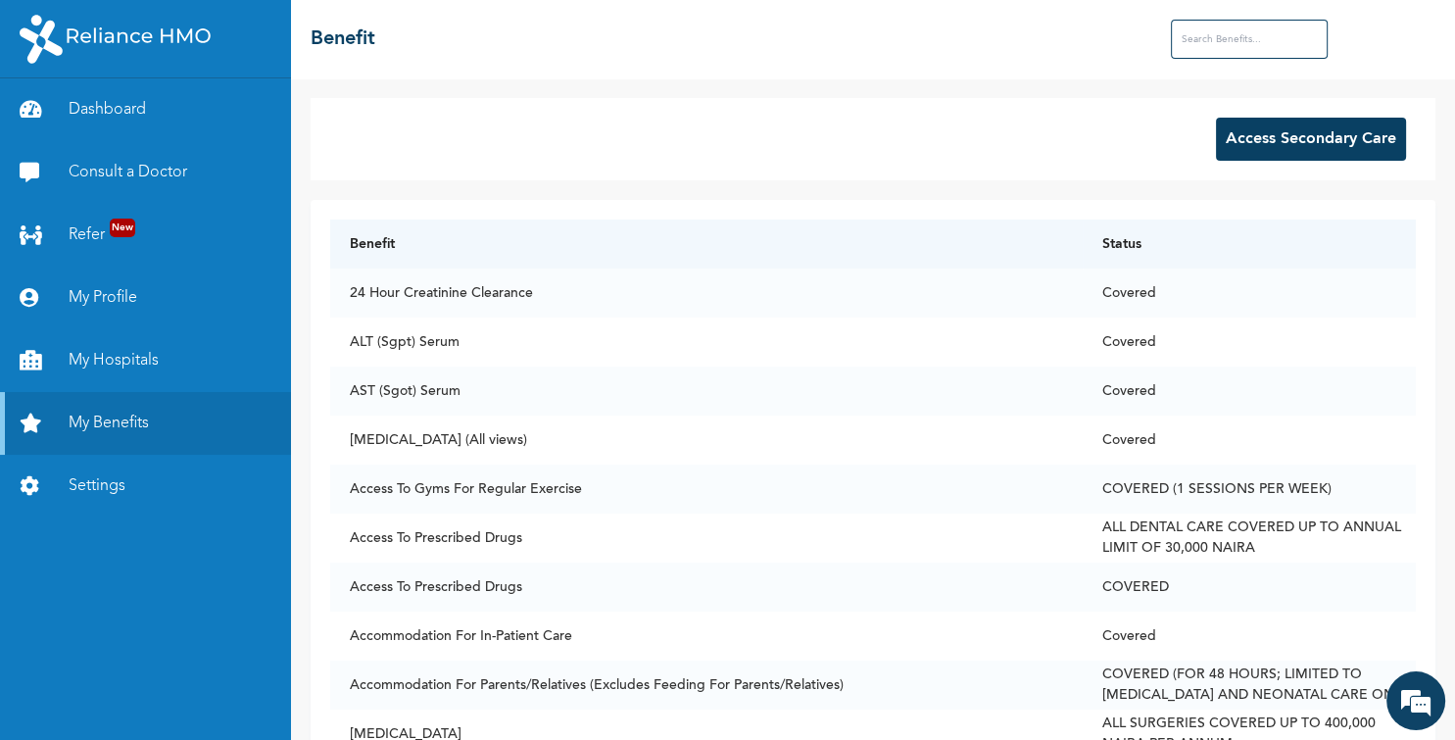
click at [1301, 134] on button "Access Secondary Care" at bounding box center [1311, 139] width 190 height 43
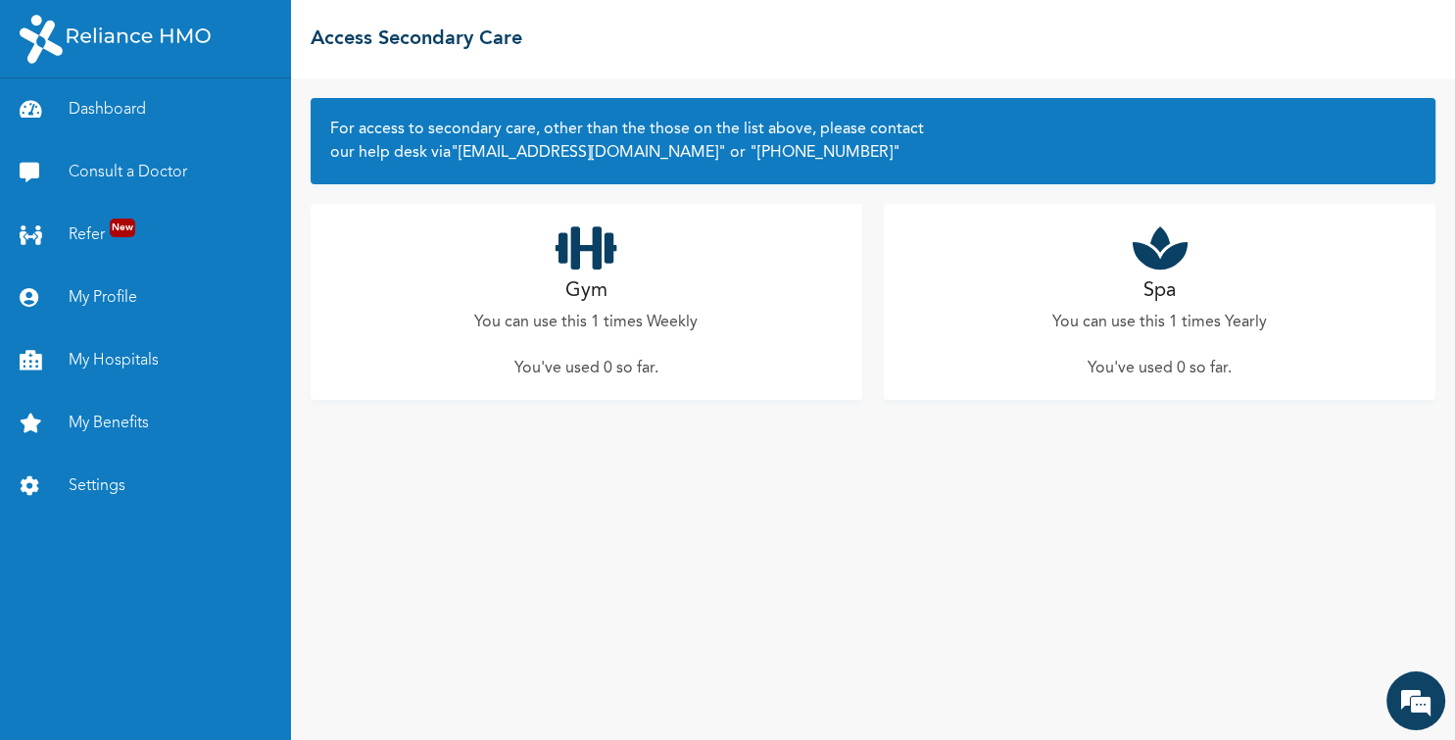
click at [602, 325] on p "You can use this 1 times Weekly" at bounding box center [585, 323] width 223 height 24
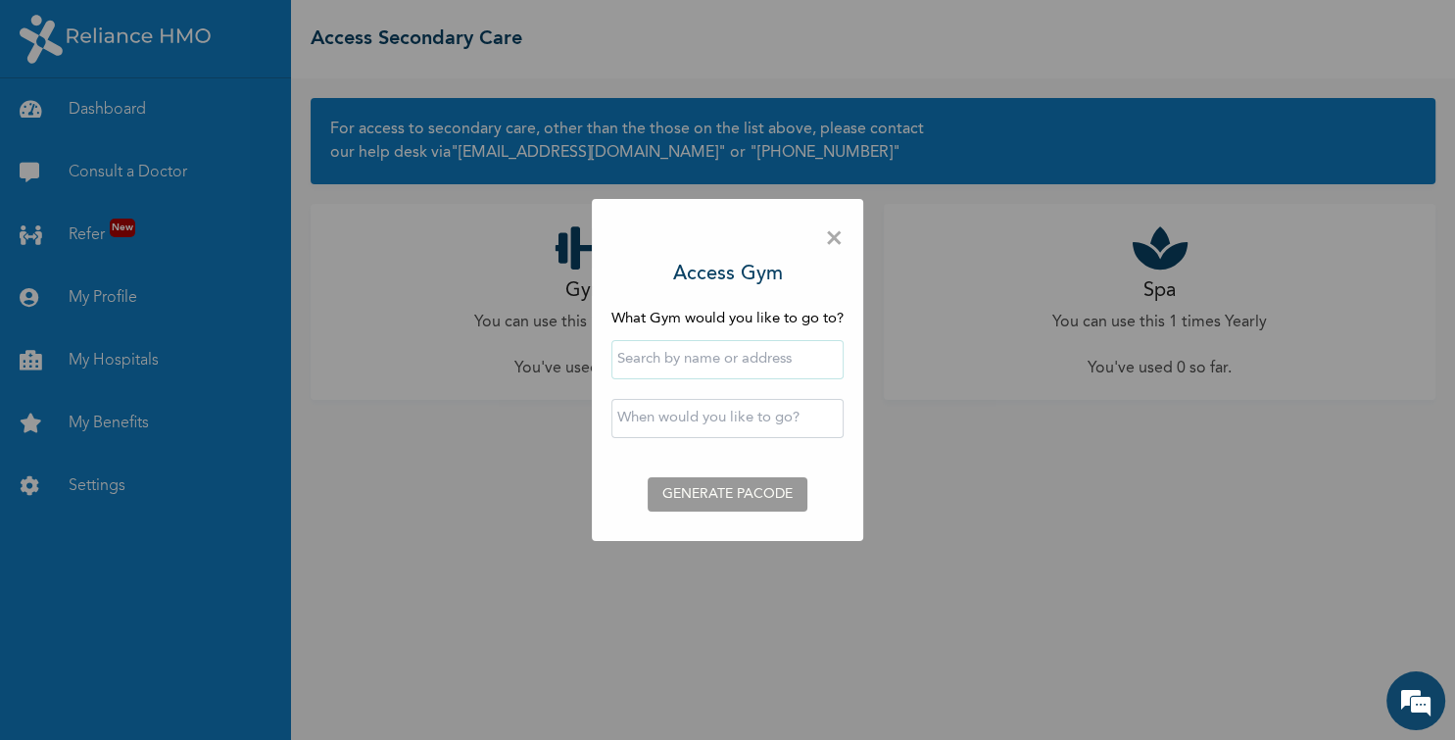
click at [674, 363] on input "text" at bounding box center [728, 359] width 232 height 39
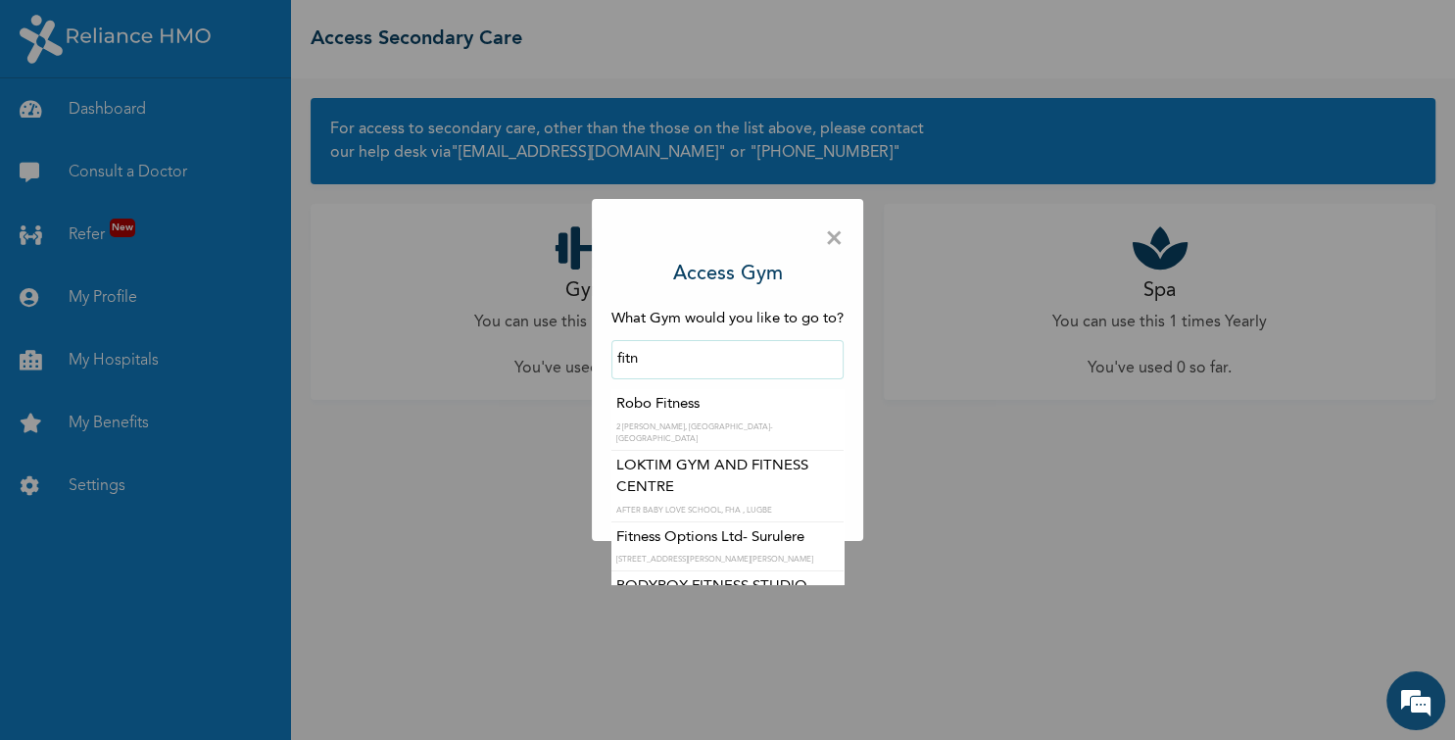
type input "Fitness Options Ltd- Surulere"
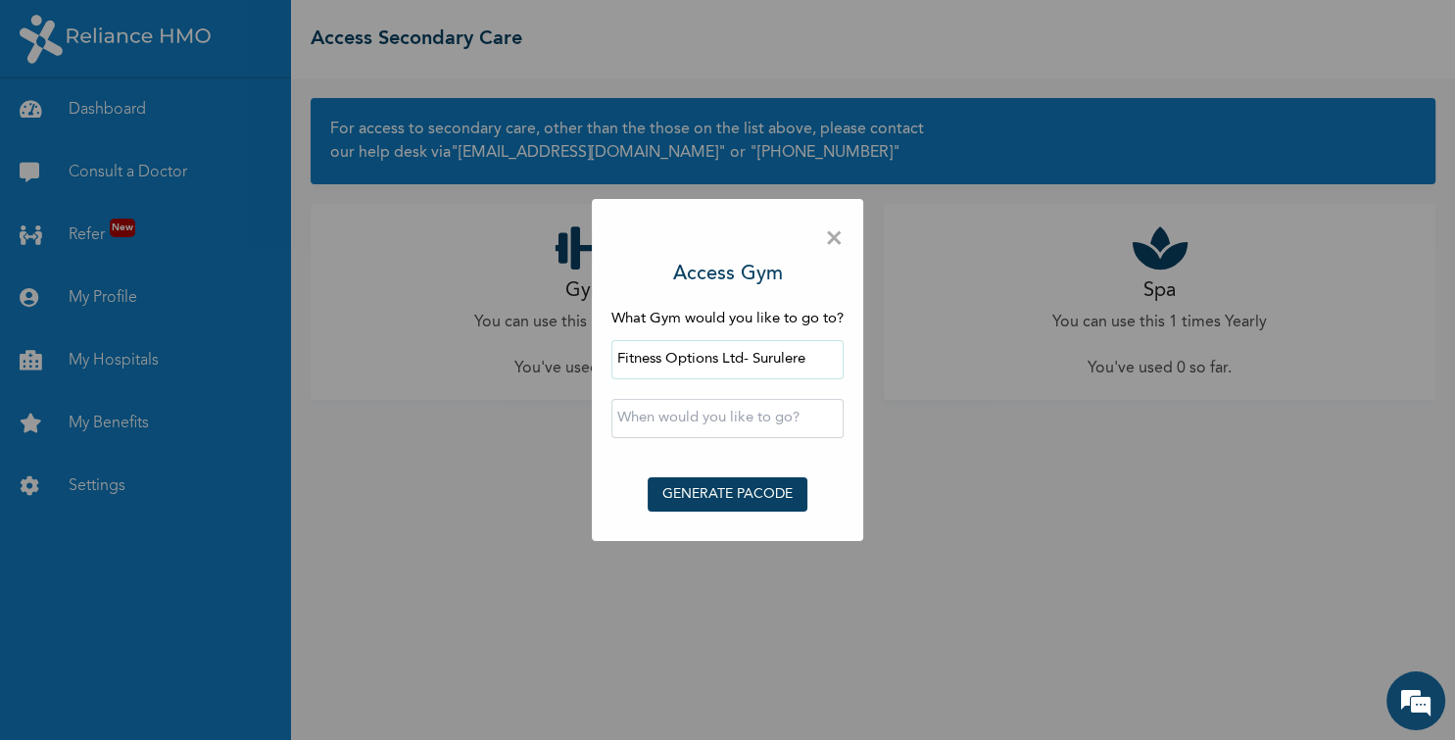
click at [745, 418] on input "text" at bounding box center [728, 418] width 232 height 39
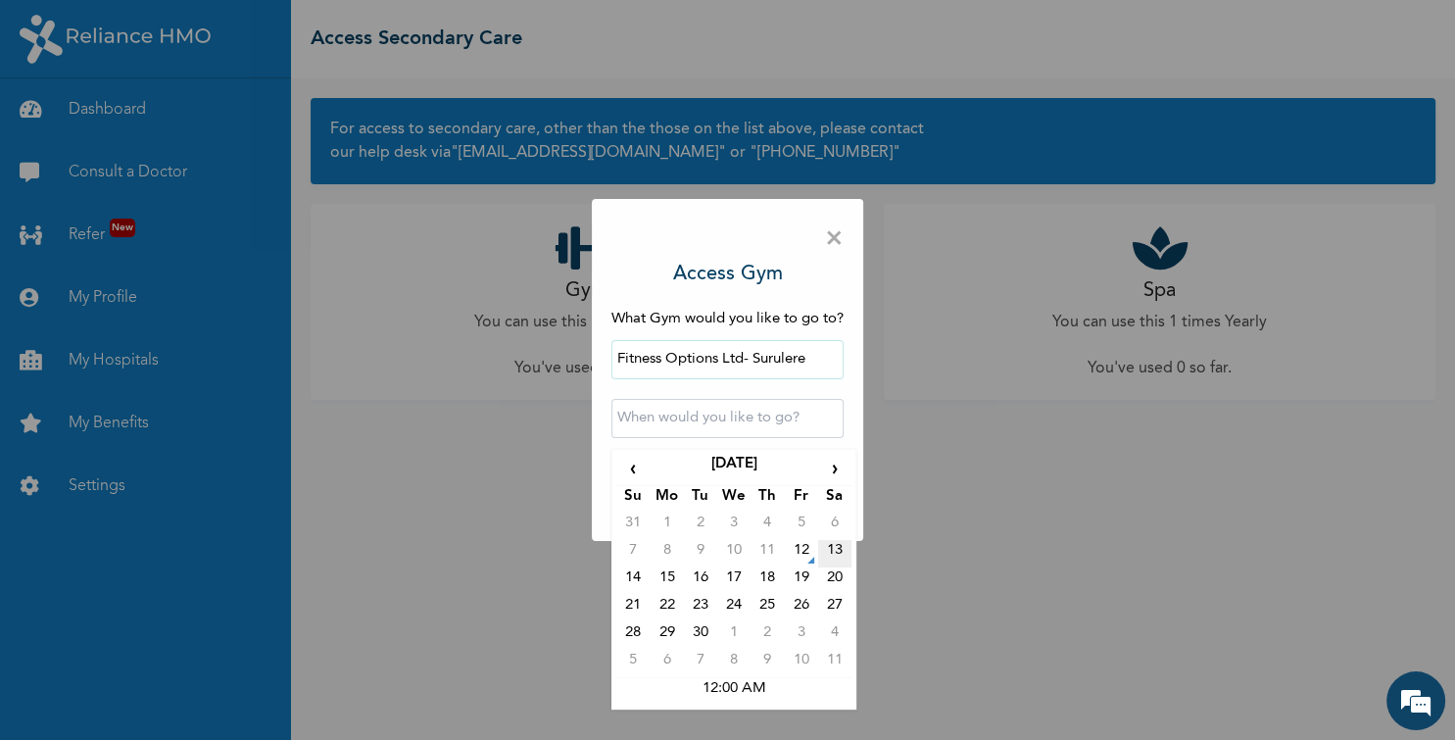
click at [839, 543] on td "13" at bounding box center [834, 553] width 33 height 27
type input "2025-09-13 12:00 AM"
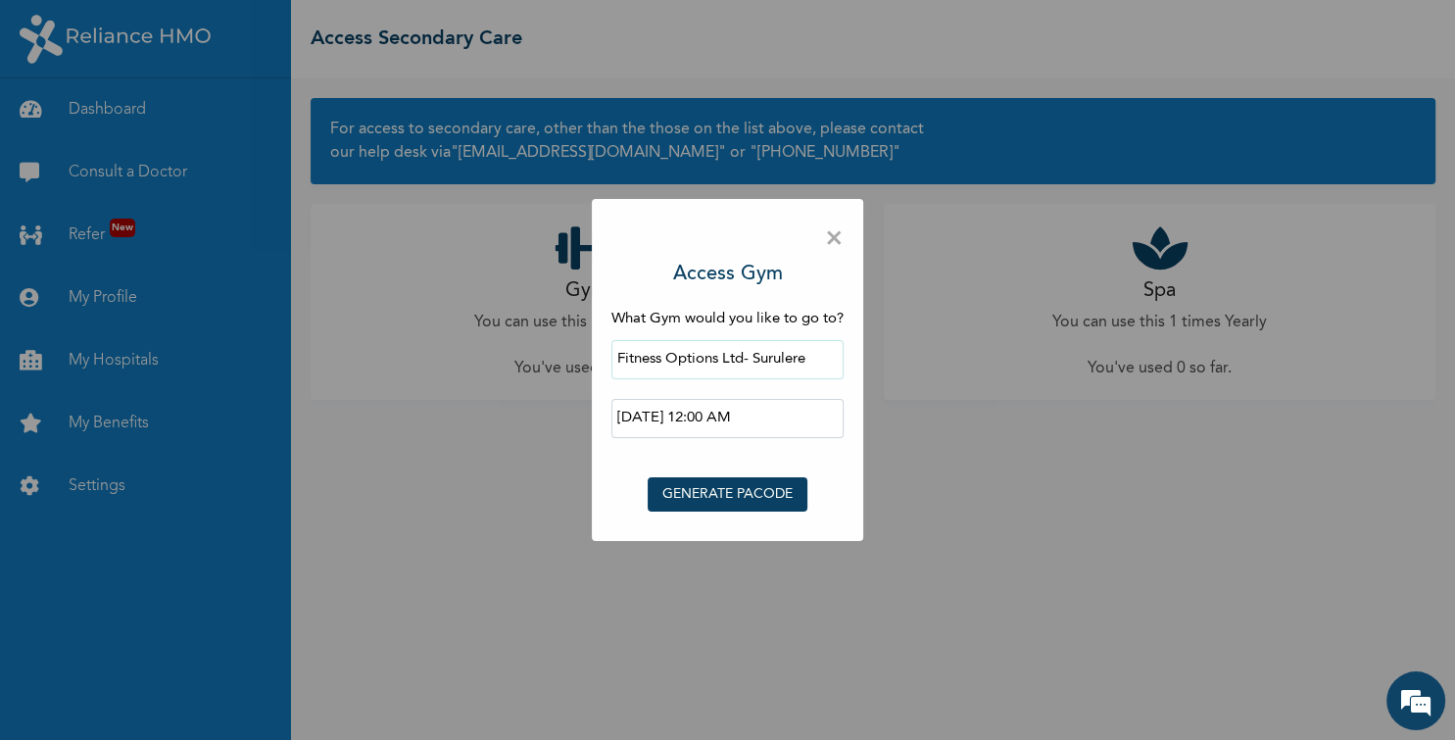
click at [729, 487] on button "GENERATE PACODE" at bounding box center [728, 494] width 160 height 34
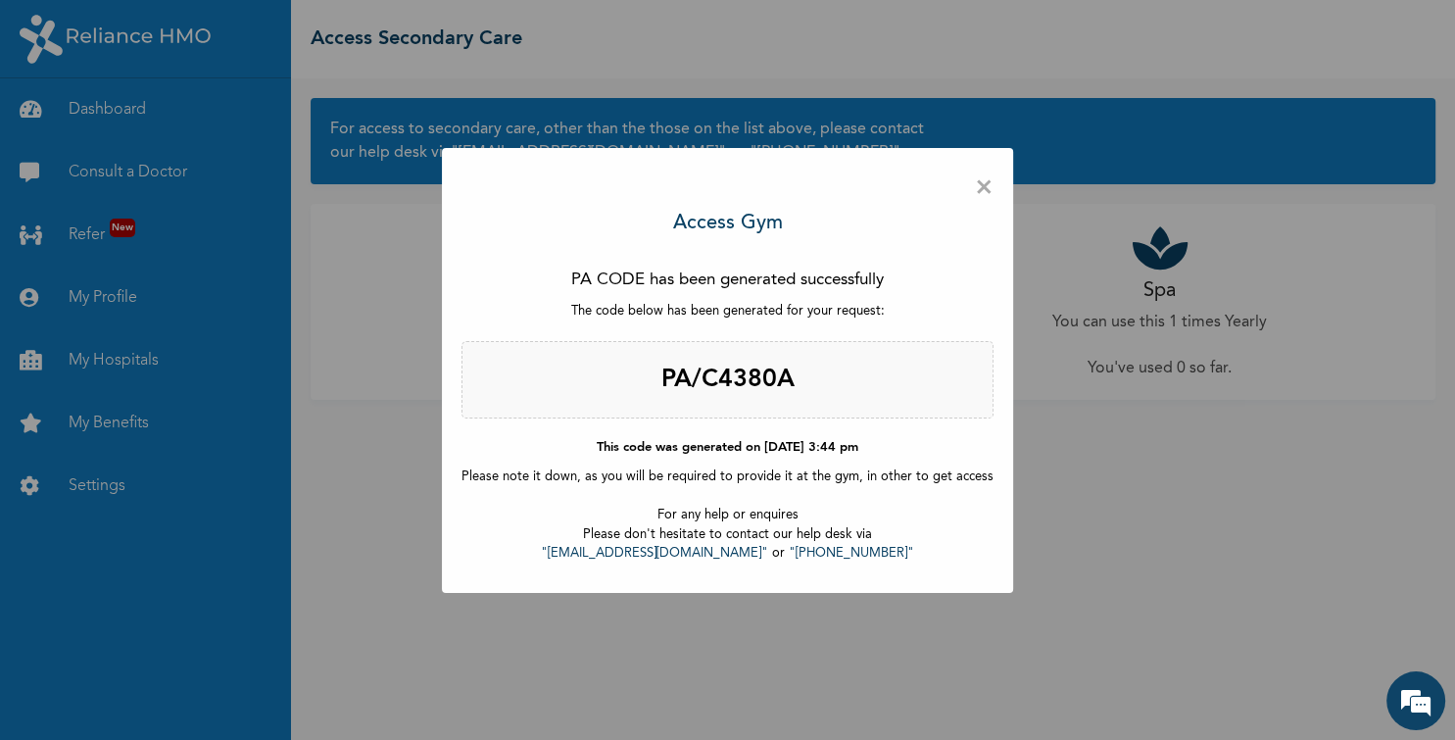
click at [978, 189] on span "×" at bounding box center [984, 188] width 19 height 41
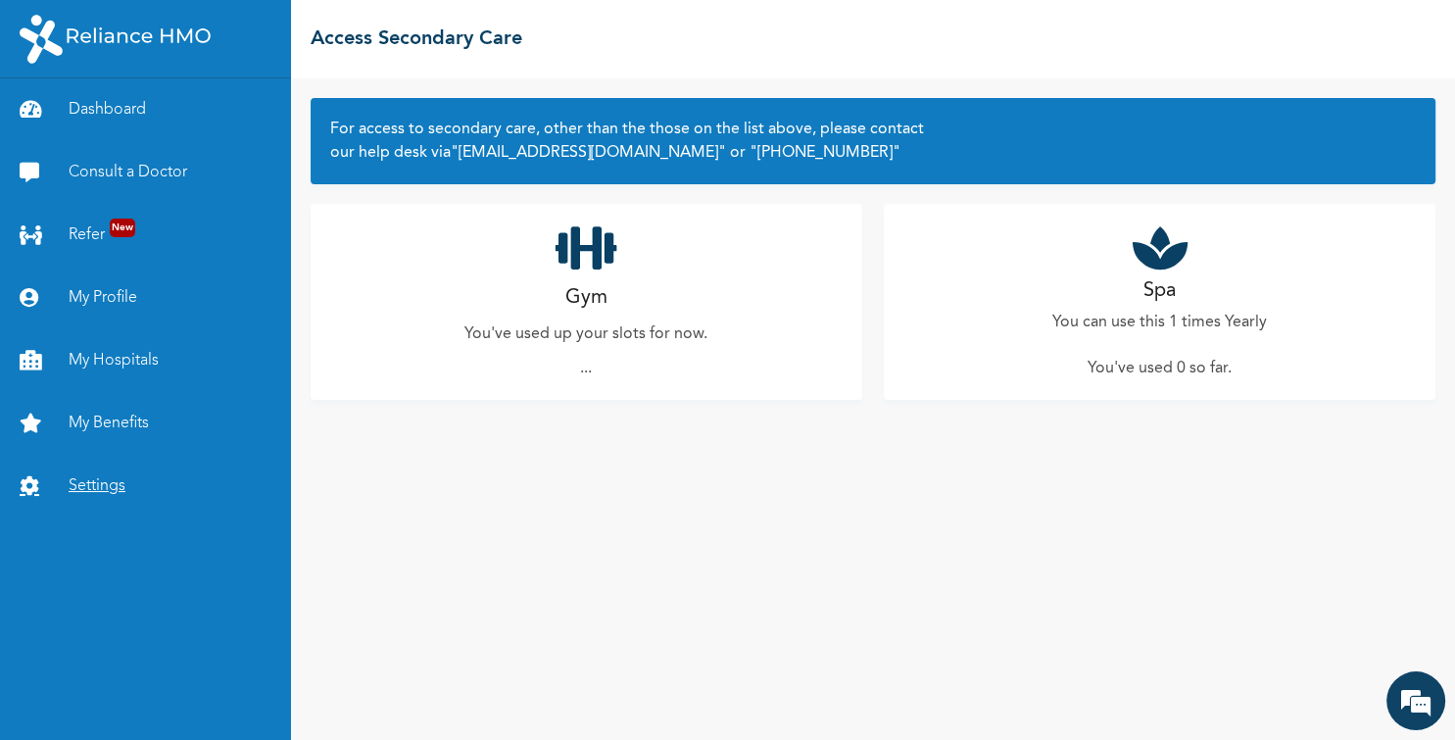
click at [86, 480] on link "Settings" at bounding box center [145, 486] width 291 height 63
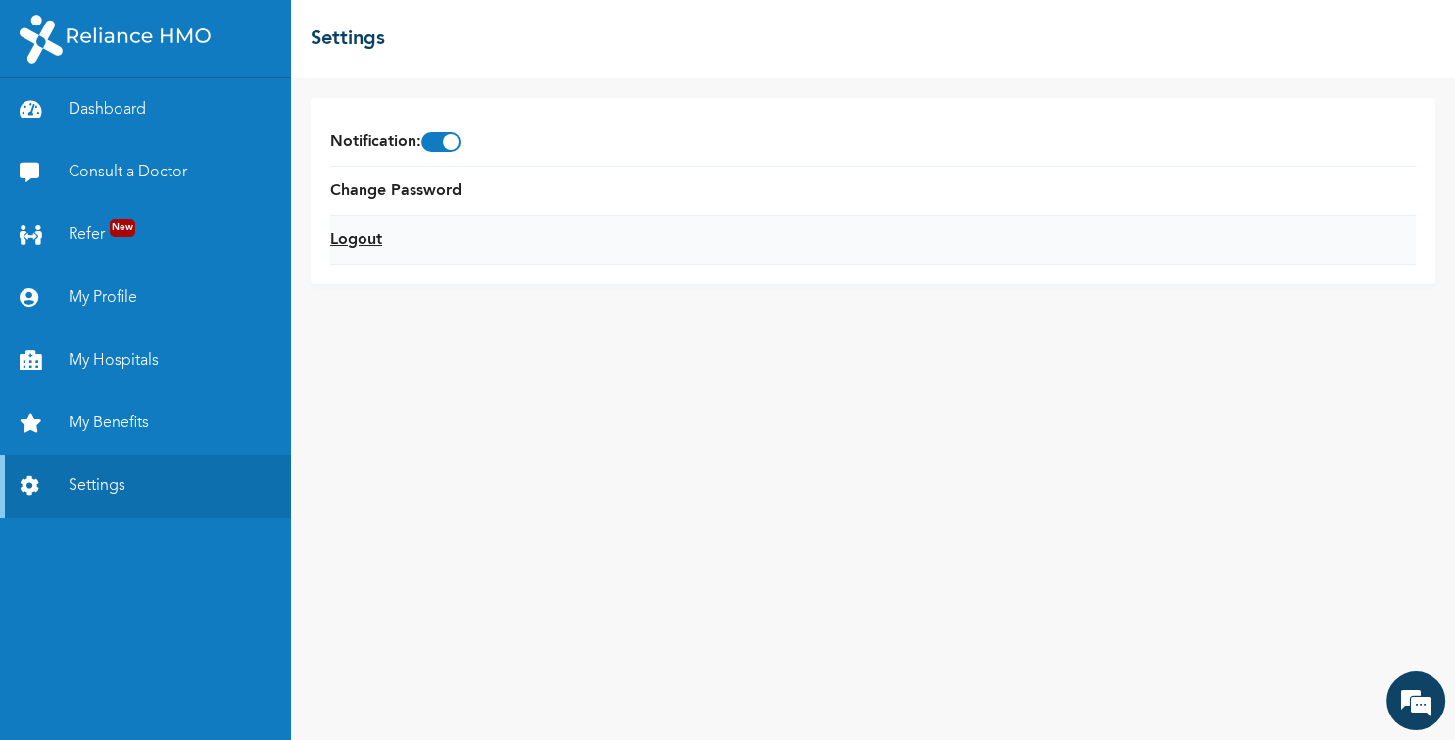
click at [351, 232] on link "Logout" at bounding box center [356, 240] width 52 height 24
